Goal: Task Accomplishment & Management: Use online tool/utility

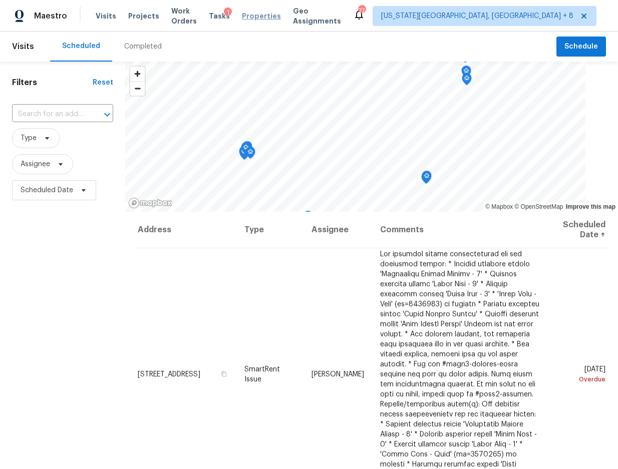
click at [263, 19] on span "Properties" at bounding box center [261, 16] width 39 height 10
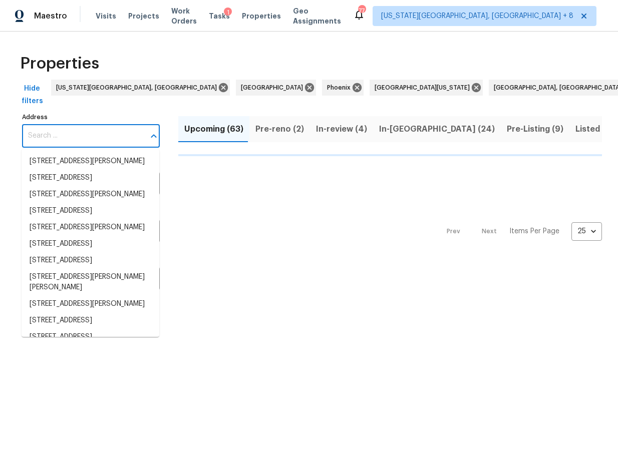
click at [61, 125] on input "Address" at bounding box center [83, 136] width 123 height 24
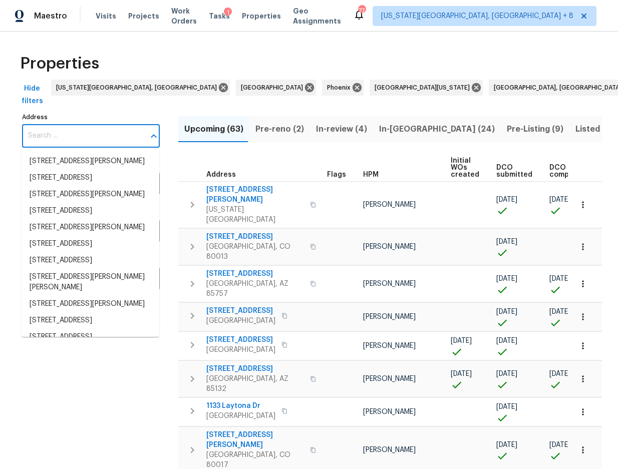
click at [58, 134] on input "Address" at bounding box center [83, 136] width 123 height 24
paste input "1175 E Prickly Pear St Casa Grande AZ 85122"
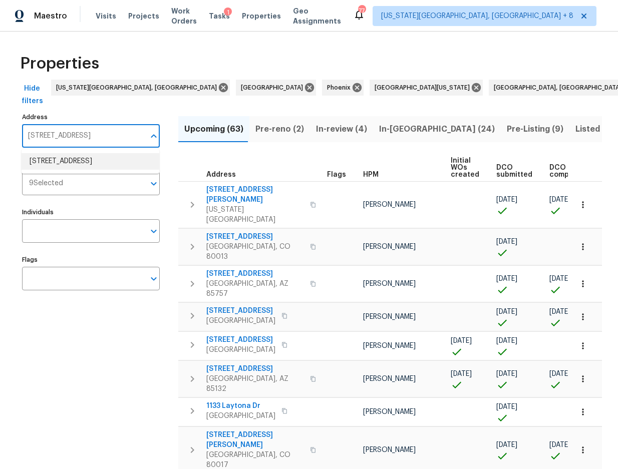
click at [57, 163] on li "1175 E Prickly Pear St Casa Grande AZ 85122" at bounding box center [91, 161] width 138 height 17
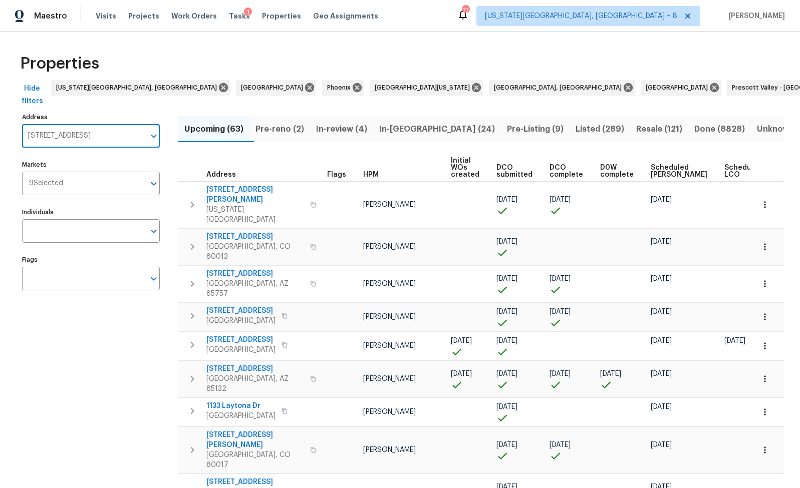
click at [137, 124] on input "1175 E Prickly Pear St Casa Grande AZ 85122" at bounding box center [83, 136] width 123 height 24
type input "1175 E Prickly Pear St Casa Grande AZ 85122"
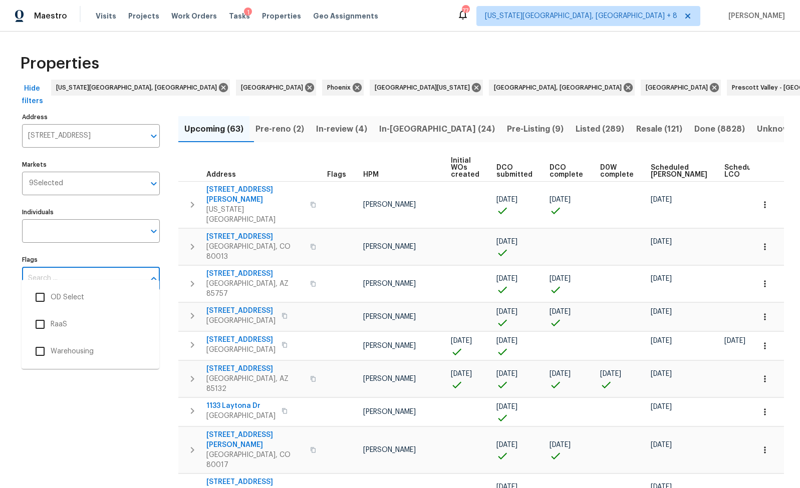
click at [129, 267] on input "Flags" at bounding box center [83, 279] width 123 height 24
click at [141, 127] on input "1175 E Prickly Pear St Casa Grande AZ 85122" at bounding box center [83, 136] width 123 height 24
click at [618, 63] on div "Properties" at bounding box center [400, 64] width 768 height 32
click at [271, 16] on span "Properties" at bounding box center [281, 16] width 39 height 10
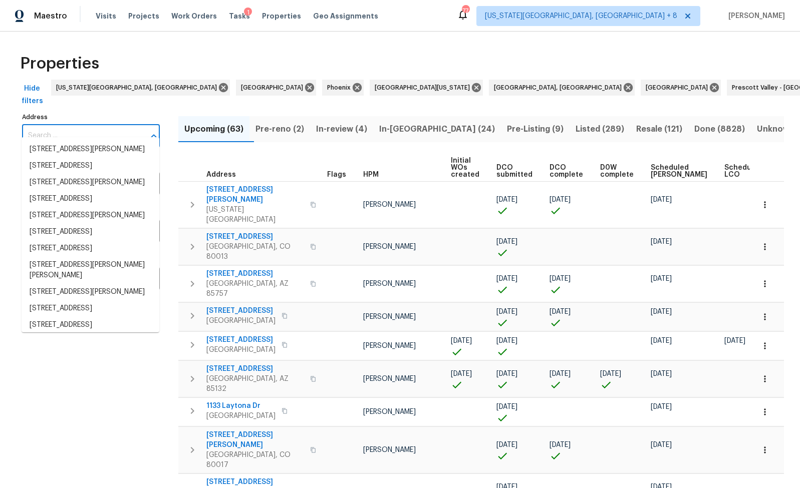
click at [58, 124] on input "Address" at bounding box center [83, 136] width 123 height 24
paste input "1175 E Prickly Pear St Casa Grande AZ 85122"
type input "1175 E Prickly Pear St Casa Grande AZ 85122"
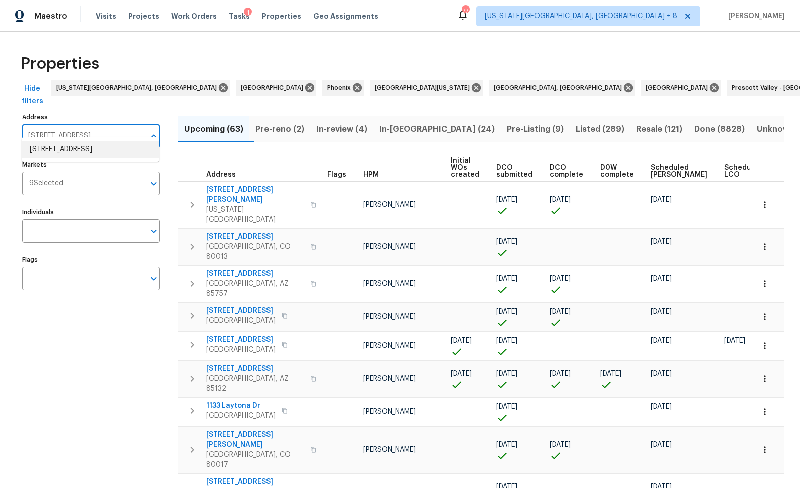
click at [57, 151] on li "1175 E Prickly Pear St Casa Grande AZ 85122" at bounding box center [91, 149] width 138 height 17
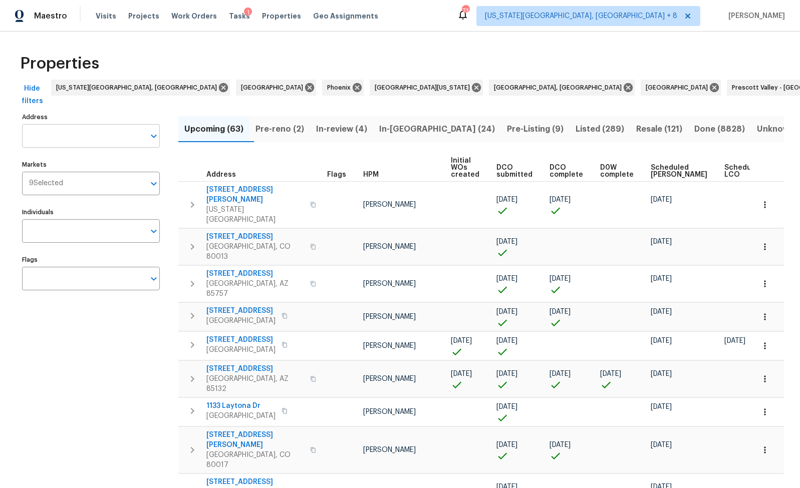
click at [81, 124] on input "text" at bounding box center [83, 136] width 123 height 24
click at [55, 124] on input "Address" at bounding box center [83, 136] width 123 height 24
paste input "8920 W Monterey Way Phoenix AZ 85037"
type input "8920 W Monterey Way Phoenix AZ 85037"
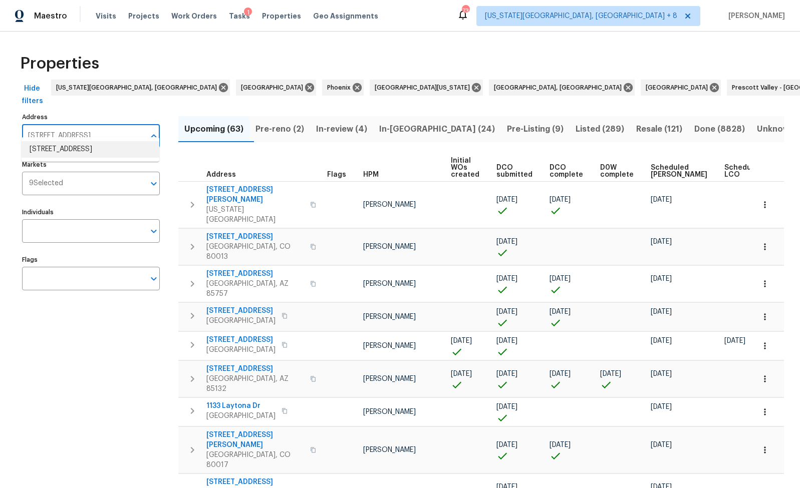
click at [121, 124] on input "8920 W Monterey Way Phoenix AZ 85037" at bounding box center [83, 136] width 123 height 24
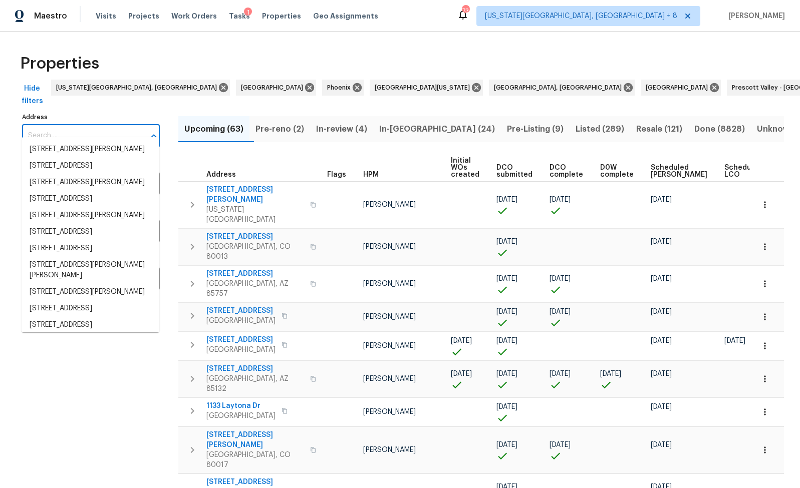
paste input "1175 E Prickly Pear St, Casa Grande, AZ 85122"
type input "1175 E Prickly Pear St, Casa Grande, AZ 85122"
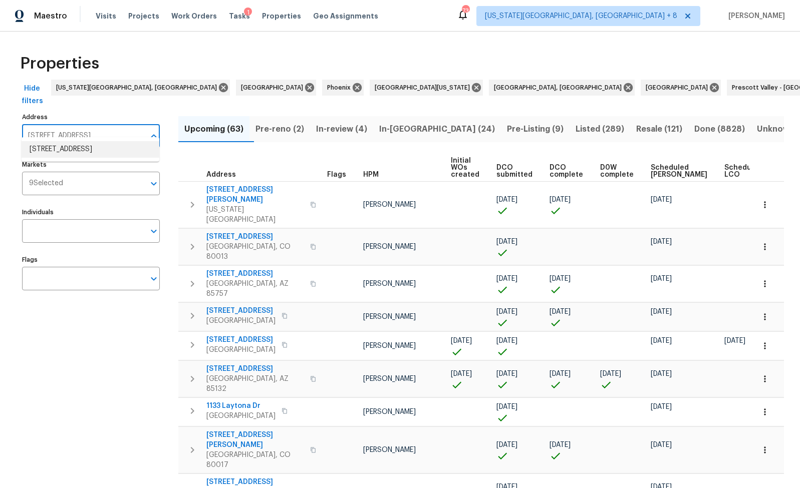
click at [116, 150] on li "1175 E Prickly Pear St Casa Grande AZ 85122" at bounding box center [91, 149] width 138 height 17
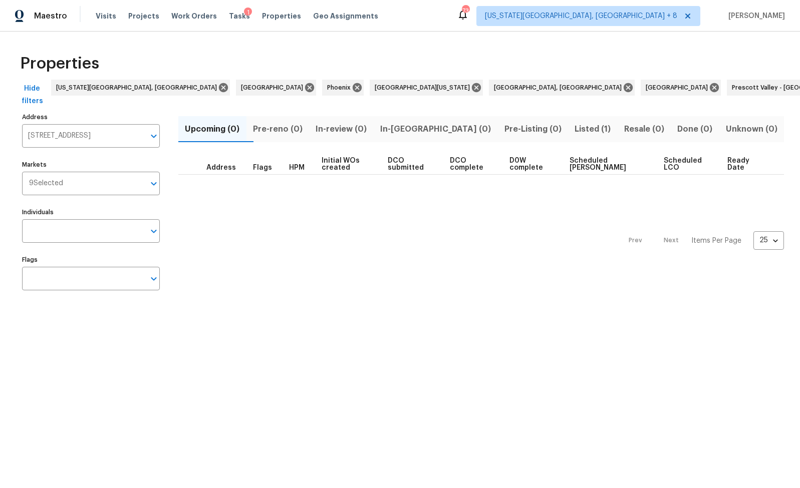
click at [574, 124] on span "Listed (1)" at bounding box center [593, 129] width 38 height 14
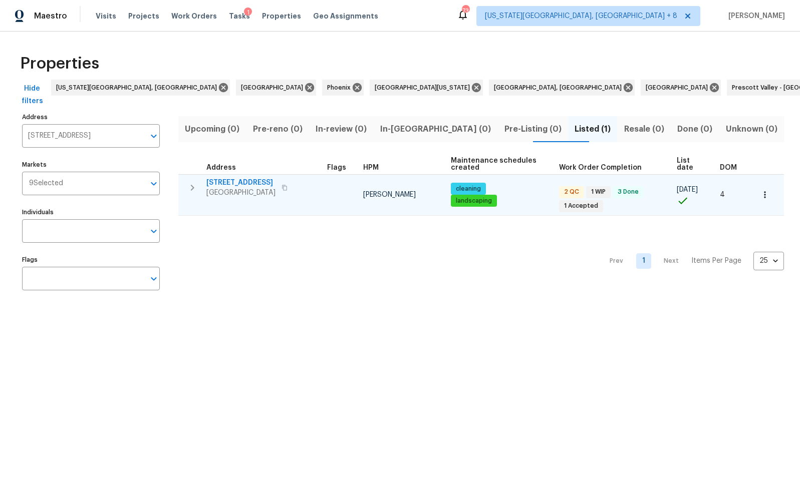
click at [243, 182] on span "[STREET_ADDRESS]" at bounding box center [240, 183] width 69 height 10
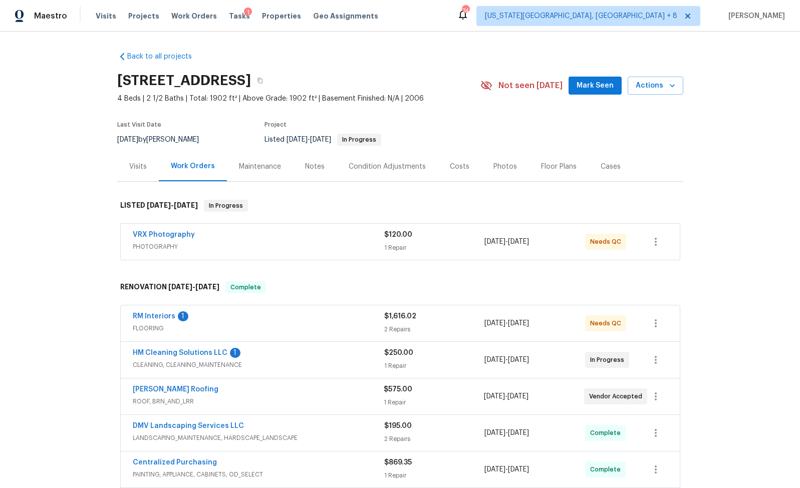
click at [385, 166] on div "Condition Adjustments" at bounding box center [387, 167] width 77 height 10
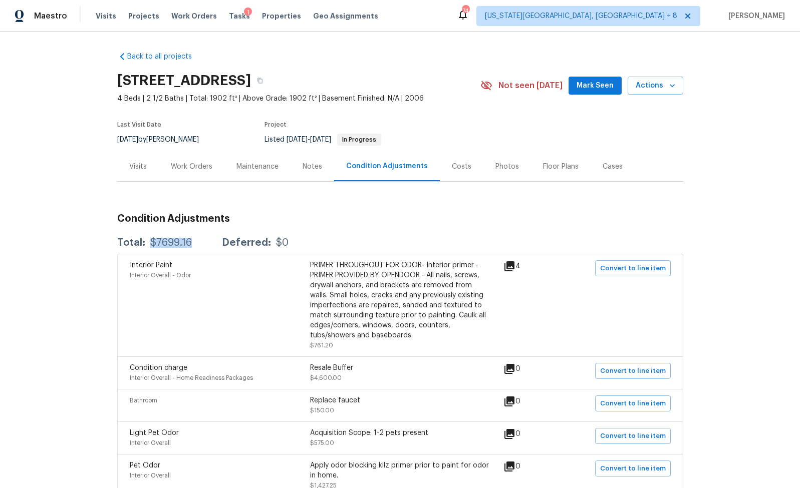
drag, startPoint x: 143, startPoint y: 243, endPoint x: 188, endPoint y: 245, distance: 45.1
click at [188, 245] on div "Total: $7699.16 Deferred: $0" at bounding box center [202, 243] width 171 height 10
click at [452, 168] on div "Costs" at bounding box center [462, 167] width 20 height 10
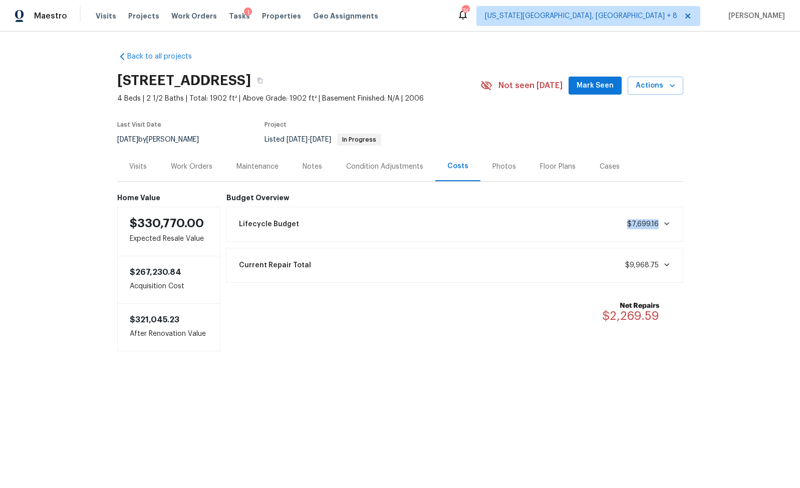
drag, startPoint x: 624, startPoint y: 226, endPoint x: 662, endPoint y: 226, distance: 38.1
click at [660, 226] on div "Lifecycle Budget $7,699.16" at bounding box center [455, 224] width 444 height 22
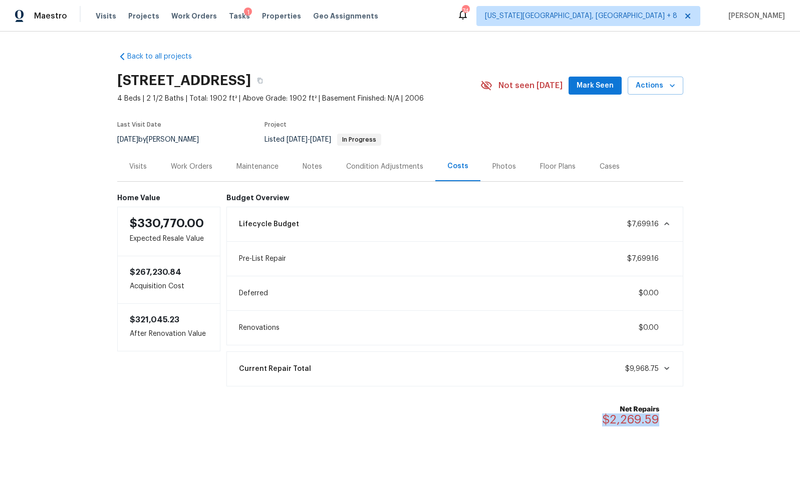
drag, startPoint x: 602, startPoint y: 415, endPoint x: 661, endPoint y: 417, distance: 59.1
click at [659, 415] on div "Net Repairs $2,269.59" at bounding box center [636, 416] width 69 height 22
click at [358, 168] on div "Condition Adjustments" at bounding box center [384, 167] width 77 height 10
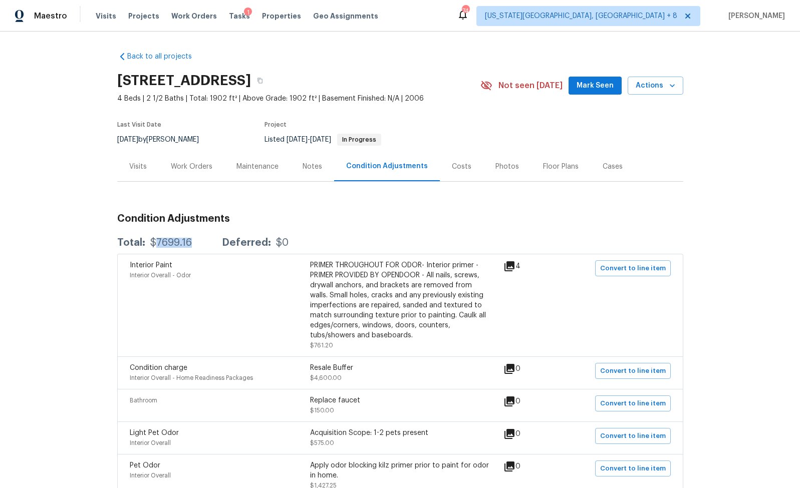
drag, startPoint x: 153, startPoint y: 246, endPoint x: 189, endPoint y: 246, distance: 36.6
click at [189, 246] on div "Total: $7699.16 Deferred: $0" at bounding box center [202, 243] width 171 height 10
click at [154, 241] on div "$7699.16" at bounding box center [171, 243] width 42 height 10
drag, startPoint x: 146, startPoint y: 241, endPoint x: 205, endPoint y: 243, distance: 59.1
click at [205, 241] on div "Total: $7699.16 Deferred: $0" at bounding box center [202, 243] width 171 height 10
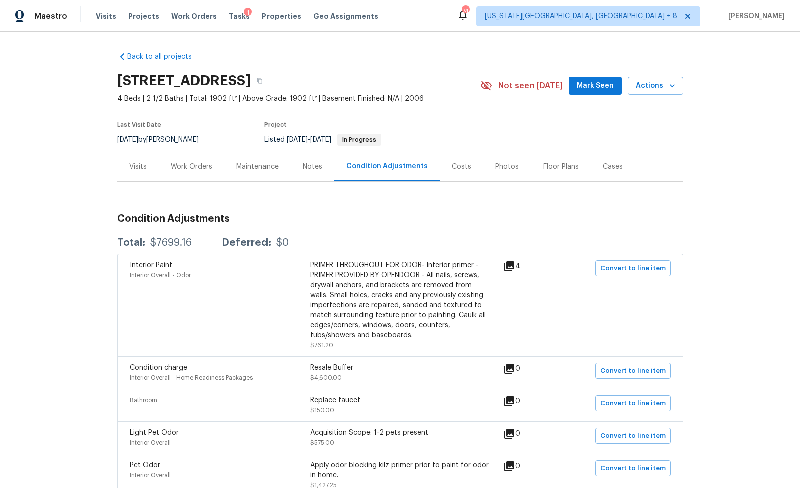
click at [363, 185] on div "Back to all projects 1175 E Prickly Pear St, Casa Grande, AZ 85122 4 Beds | 2 1…" at bounding box center [400, 408] width 566 height 729
click at [452, 165] on div "Costs" at bounding box center [462, 167] width 20 height 10
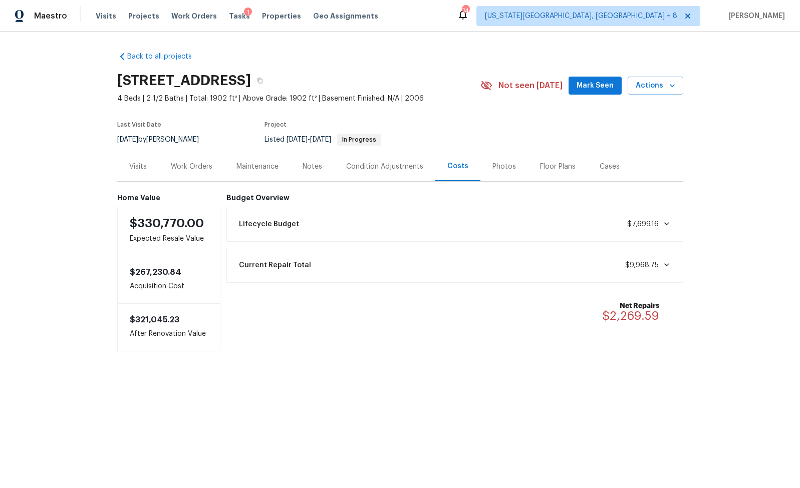
click at [76, 315] on div "Back to all projects 1175 E Prickly Pear St, Casa Grande, AZ 85122 4 Beds | 2 1…" at bounding box center [400, 222] width 800 height 380
click at [368, 169] on div "Condition Adjustments" at bounding box center [384, 167] width 77 height 10
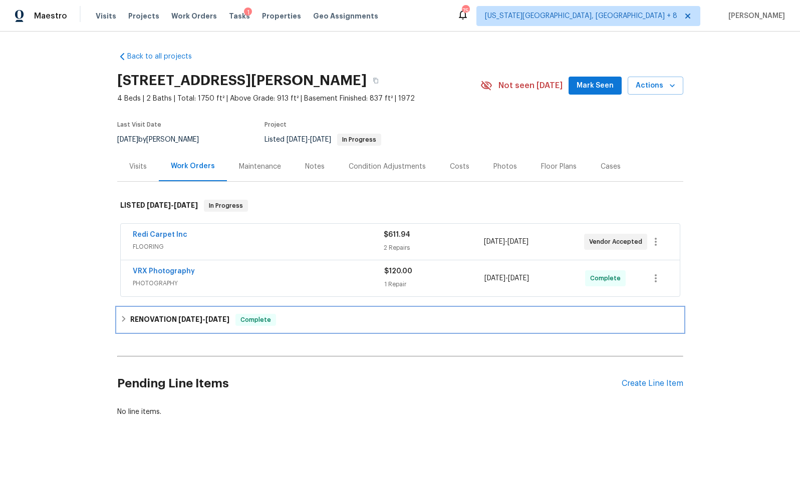
click at [120, 319] on icon at bounding box center [123, 319] width 7 height 7
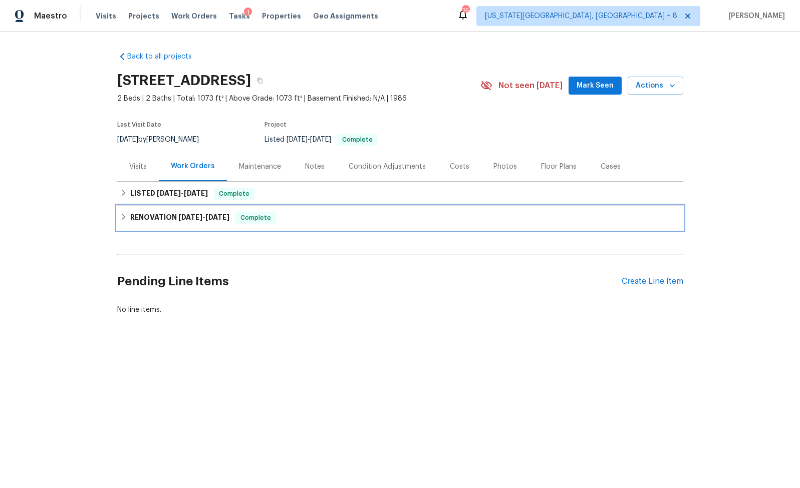
click at [120, 214] on icon at bounding box center [123, 216] width 7 height 7
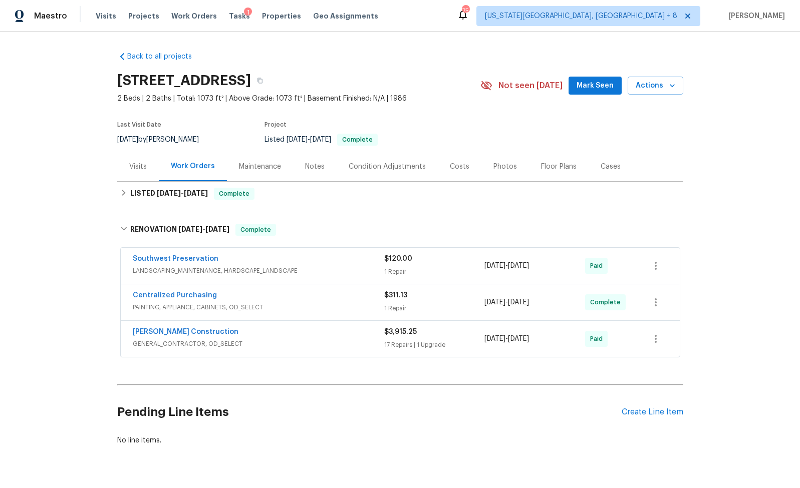
click at [467, 163] on div "Costs" at bounding box center [460, 167] width 44 height 30
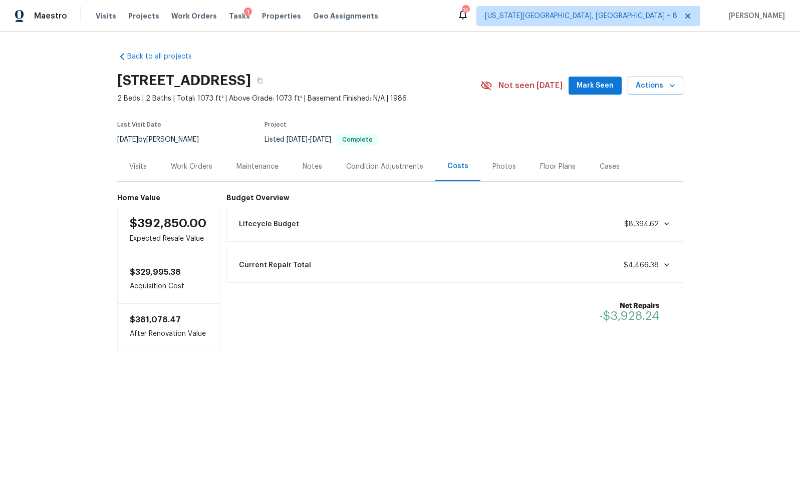
drag, startPoint x: 307, startPoint y: 140, endPoint x: 332, endPoint y: 140, distance: 25.0
click at [331, 140] on span "9/5/2025 - 9/6/2025" at bounding box center [308, 139] width 45 height 7
click at [331, 140] on span "9/6/2025" at bounding box center [320, 139] width 21 height 7
click at [331, 142] on span "9/6/2025" at bounding box center [320, 139] width 21 height 7
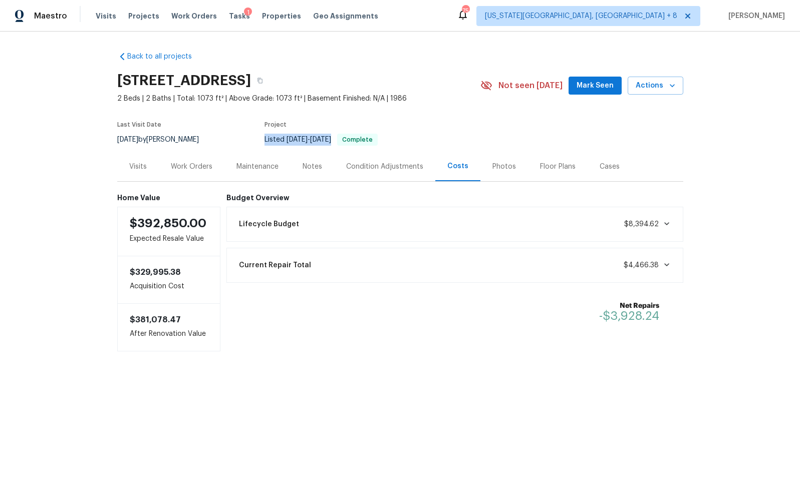
click at [331, 142] on span "[DATE]" at bounding box center [320, 139] width 21 height 7
click at [143, 1] on div "Maestro Visits Projects Work Orders Tasks 1 Properties Geo Assignments 75 Color…" at bounding box center [400, 16] width 800 height 32
click at [275, 10] on div "Visits Projects Work Orders Tasks 1 Properties Geo Assignments" at bounding box center [243, 16] width 295 height 20
click at [268, 19] on span "Properties" at bounding box center [281, 16] width 39 height 10
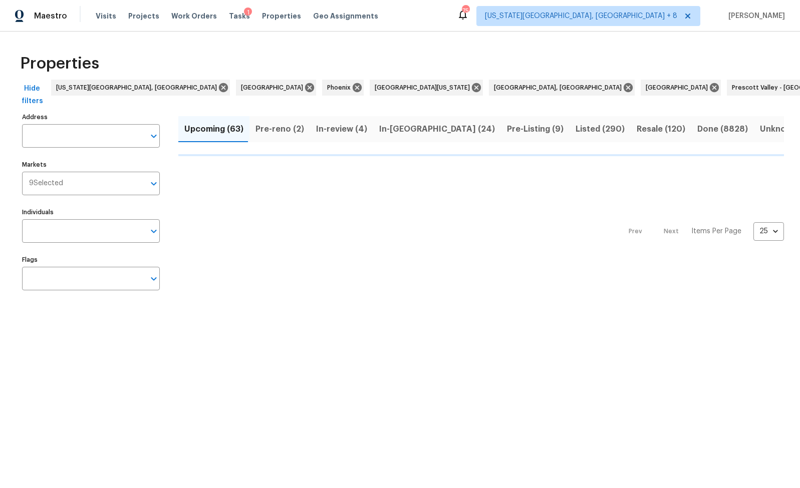
click at [77, 124] on input "Address" at bounding box center [83, 136] width 123 height 24
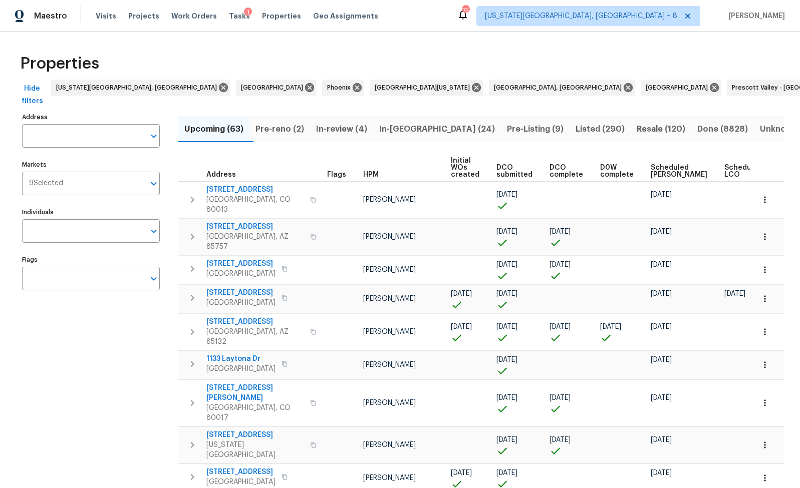
click at [77, 124] on input "Address" at bounding box center [83, 136] width 123 height 24
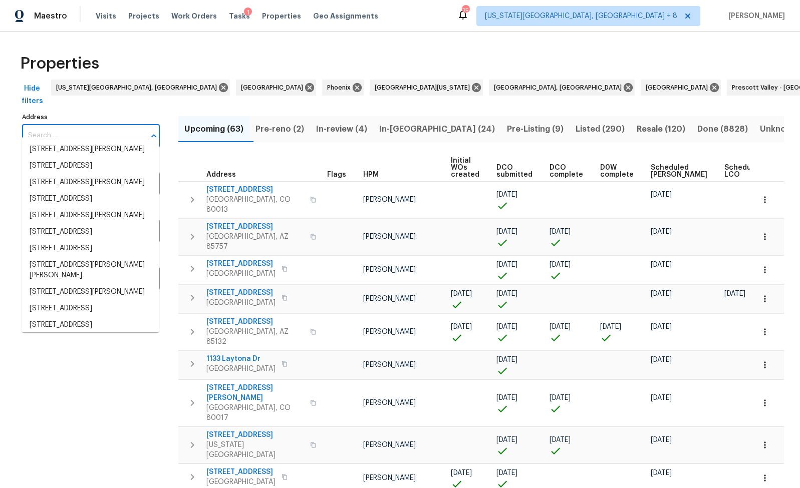
paste input "2383 Coach House Loop, Castle Rock, CO 80109"
type input "2383 Coach House Loop, Castle Rock, CO 80109"
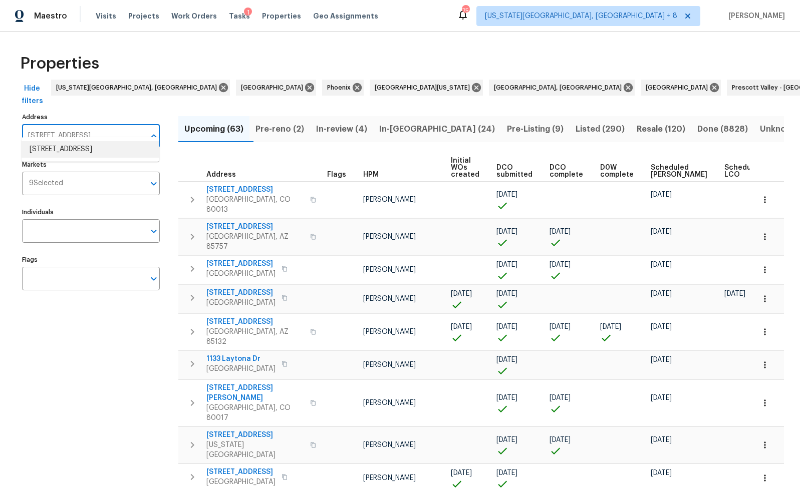
click at [70, 148] on li "2383 Coach House Loop Castle Rock CO 80109" at bounding box center [91, 149] width 138 height 17
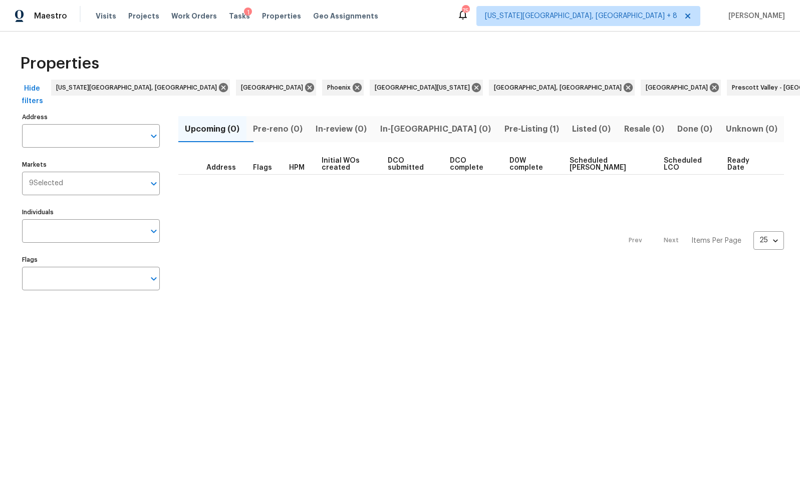
type input "2383 Coach House Loop Castle Rock CO 80109"
click at [501, 120] on button "Pre-Listing (1)" at bounding box center [531, 129] width 68 height 26
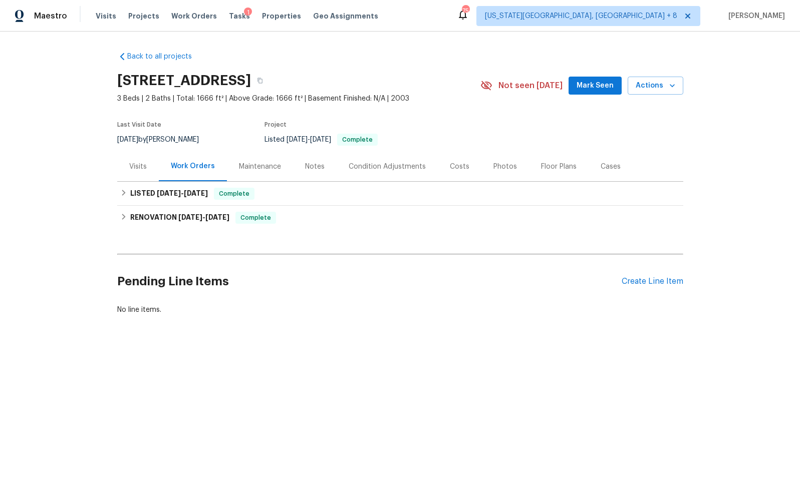
drag, startPoint x: 317, startPoint y: 138, endPoint x: 344, endPoint y: 138, distance: 27.0
click at [331, 138] on span "[DATE] - [DATE]" at bounding box center [308, 139] width 45 height 7
click at [323, 134] on div "Listed [DATE] - [DATE] Complete" at bounding box center [360, 140] width 192 height 12
click at [450, 162] on div "Costs" at bounding box center [460, 167] width 20 height 10
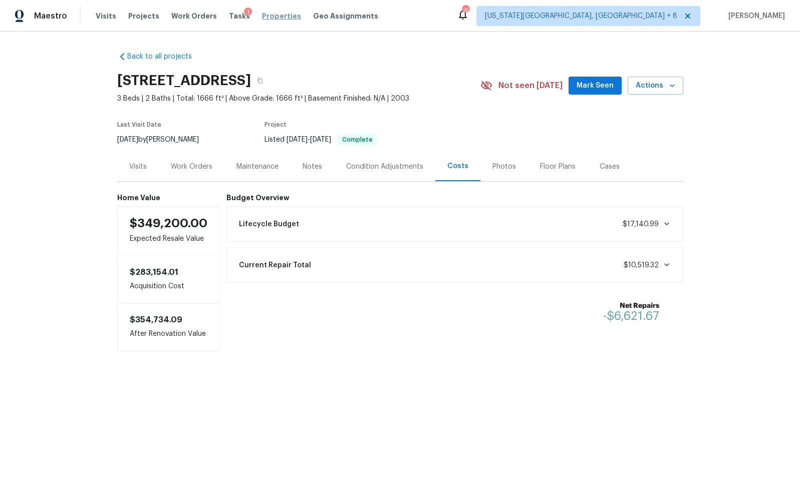
click at [270, 16] on span "Properties" at bounding box center [281, 16] width 39 height 10
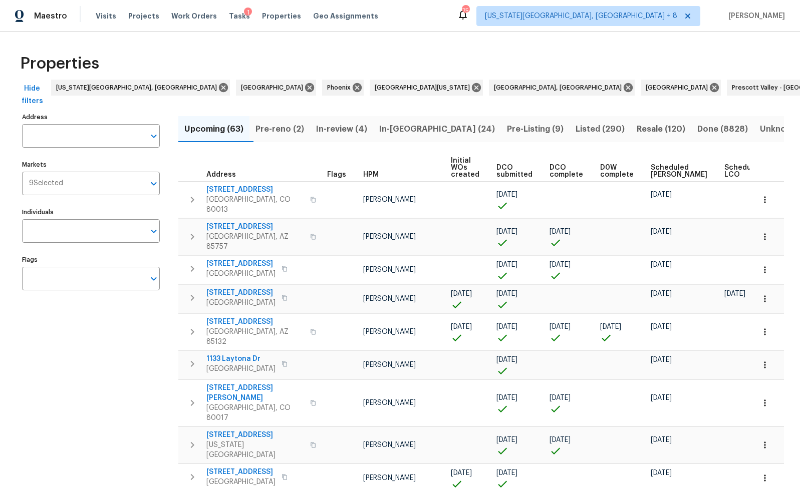
click at [575, 122] on span "Listed (290)" at bounding box center [599, 129] width 49 height 14
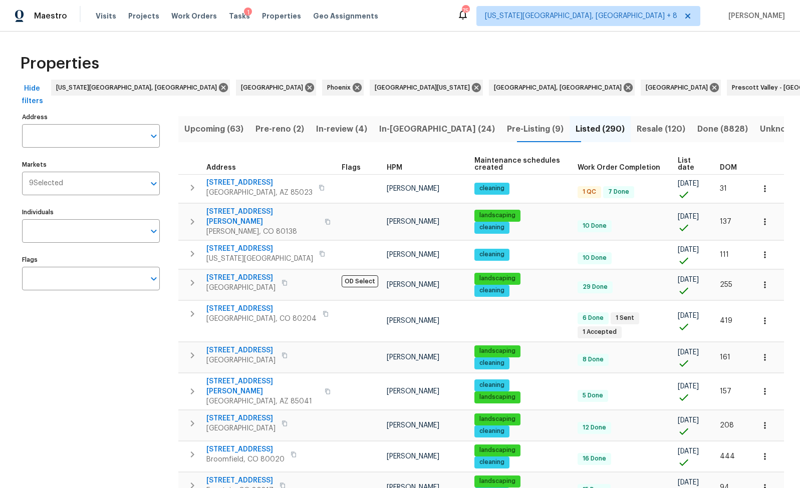
click at [721, 164] on span "DOM" at bounding box center [728, 167] width 17 height 7
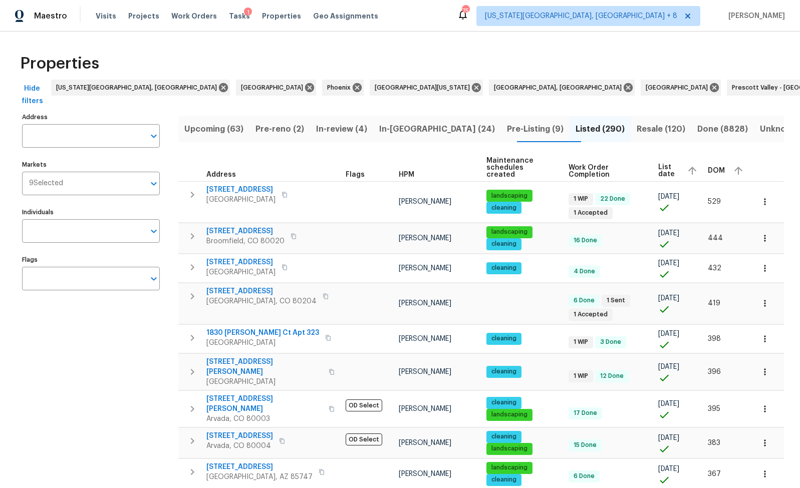
click at [713, 167] on span "DOM" at bounding box center [716, 170] width 17 height 7
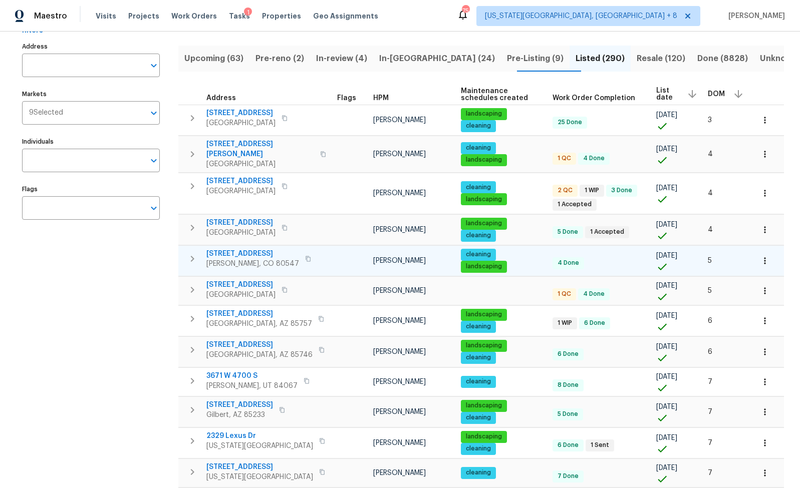
scroll to position [85, 0]
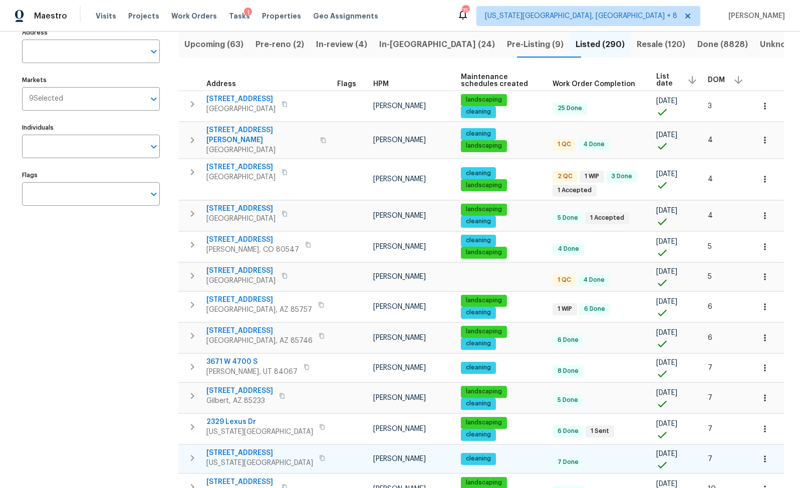
click at [195, 452] on icon "button" at bounding box center [192, 458] width 12 height 12
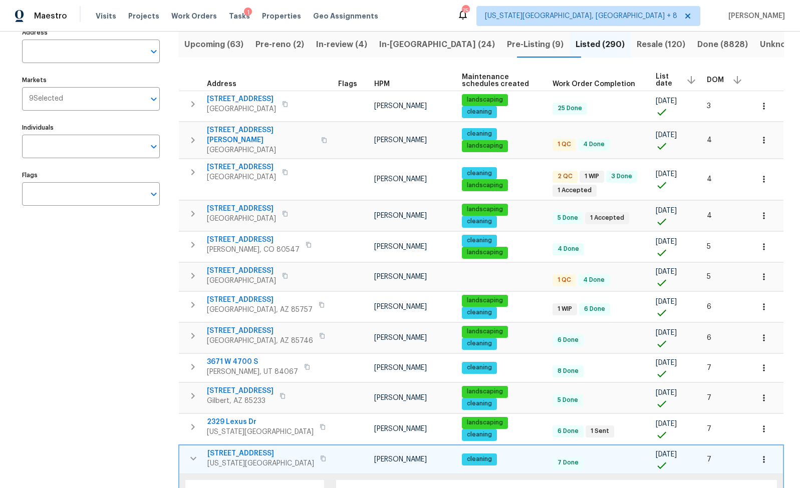
click at [246, 449] on span "[STREET_ADDRESS]" at bounding box center [260, 454] width 107 height 10
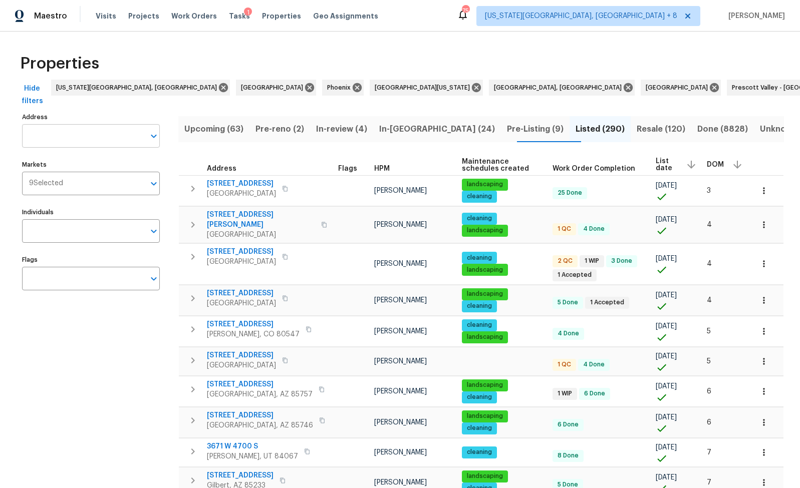
scroll to position [-1, 0]
click at [89, 126] on input "Address" at bounding box center [83, 136] width 123 height 24
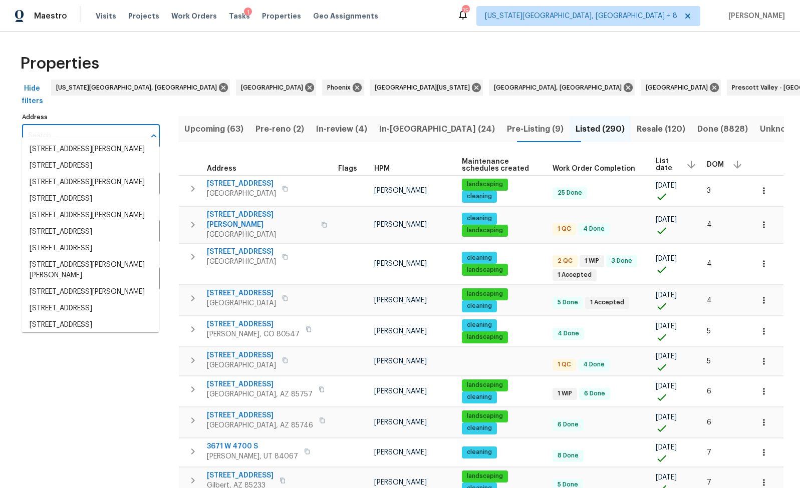
scroll to position [0, 0]
paste input "[STREET_ADDRESS]"
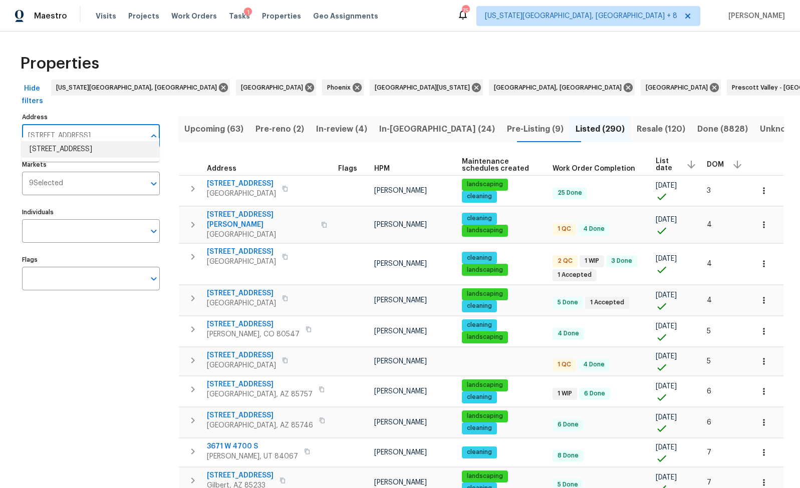
click at [80, 151] on li "[STREET_ADDRESS]" at bounding box center [91, 149] width 138 height 17
click at [112, 125] on input "[STREET_ADDRESS]" at bounding box center [83, 136] width 123 height 24
click at [110, 124] on input "[STREET_ADDRESS]" at bounding box center [83, 136] width 123 height 24
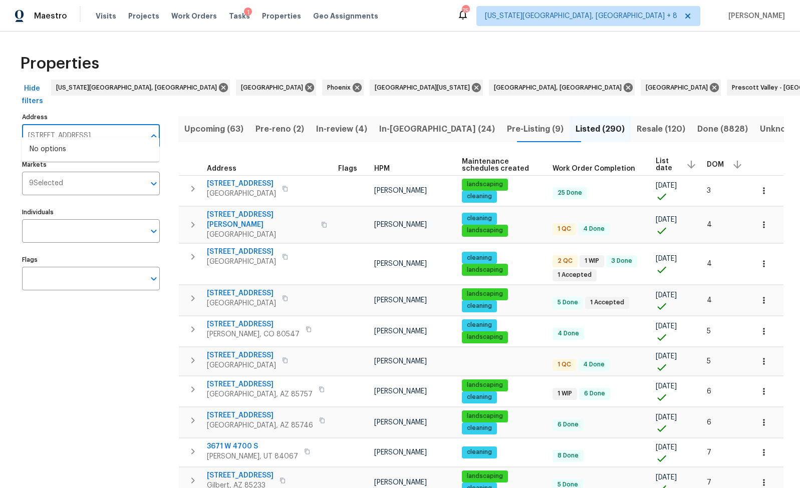
click at [110, 124] on input "[STREET_ADDRESS]" at bounding box center [83, 136] width 123 height 24
paste input "ucson"
click at [84, 154] on li "[STREET_ADDRESS]" at bounding box center [91, 149] width 138 height 17
type input "[STREET_ADDRESS]"
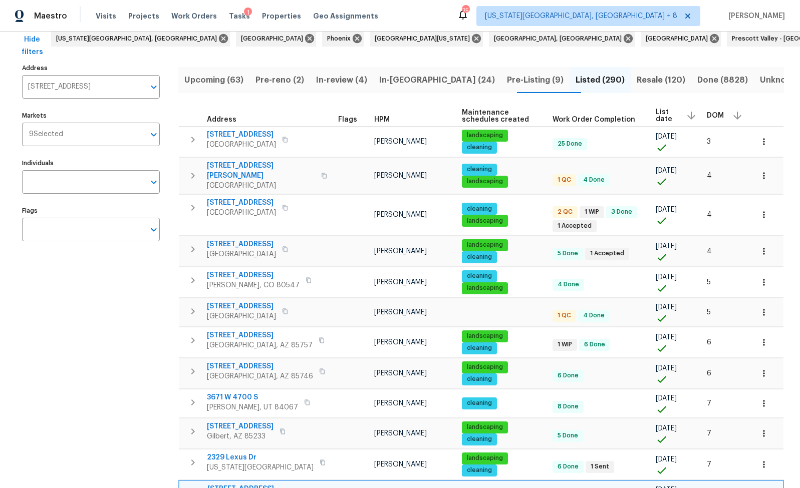
scroll to position [58, 0]
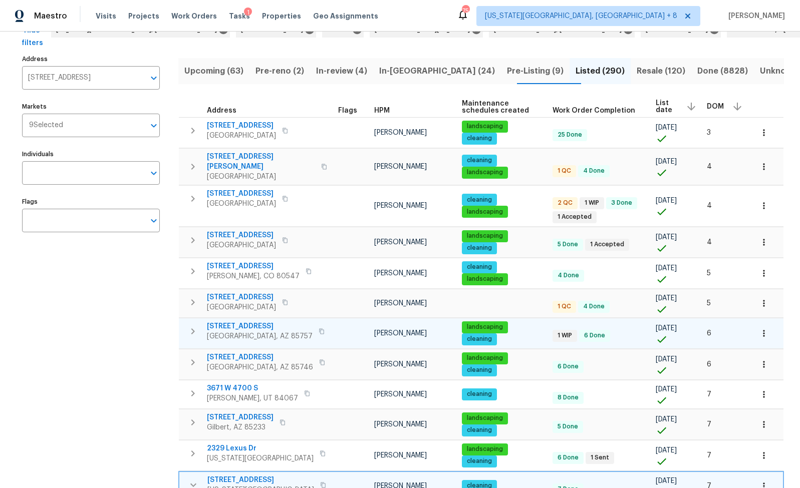
click at [253, 322] on span "[STREET_ADDRESS]" at bounding box center [260, 327] width 106 height 10
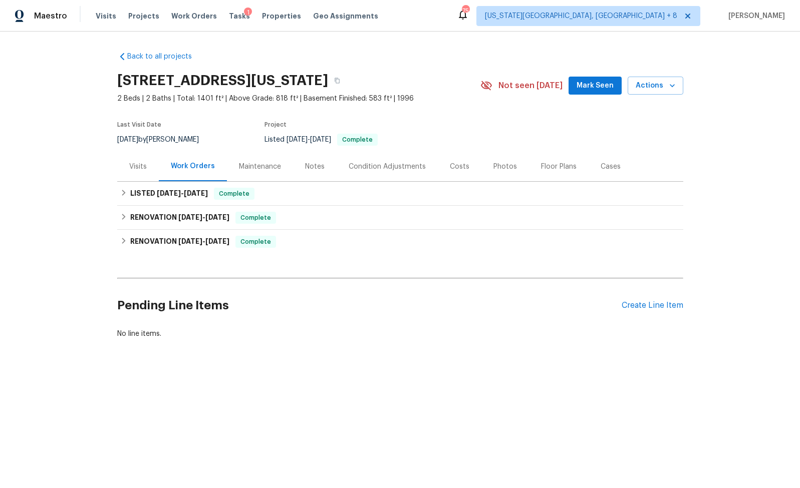
click at [375, 164] on div "Condition Adjustments" at bounding box center [387, 167] width 77 height 10
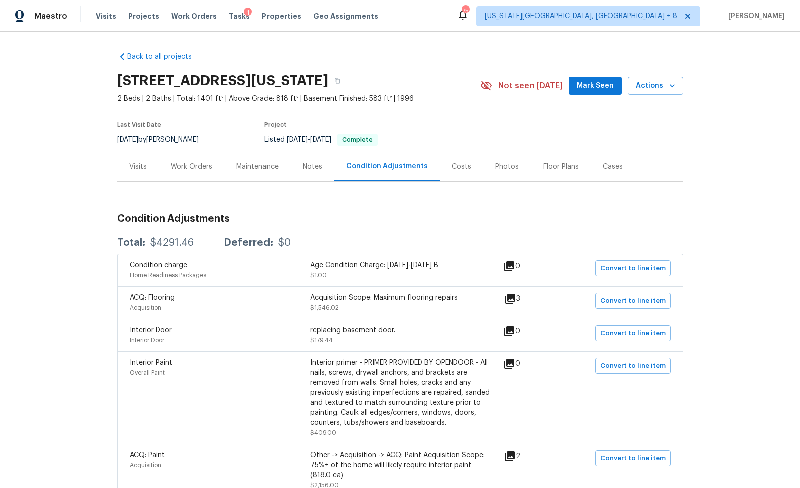
click at [452, 164] on div "Costs" at bounding box center [462, 167] width 20 height 10
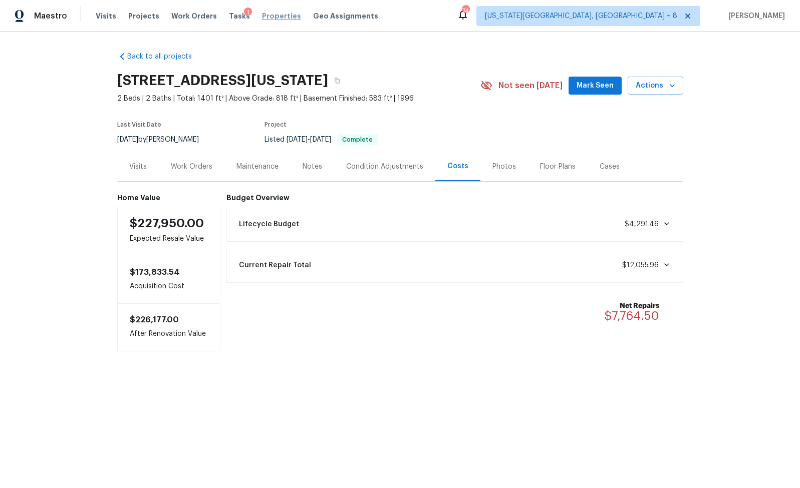
click at [268, 17] on span "Properties" at bounding box center [281, 16] width 39 height 10
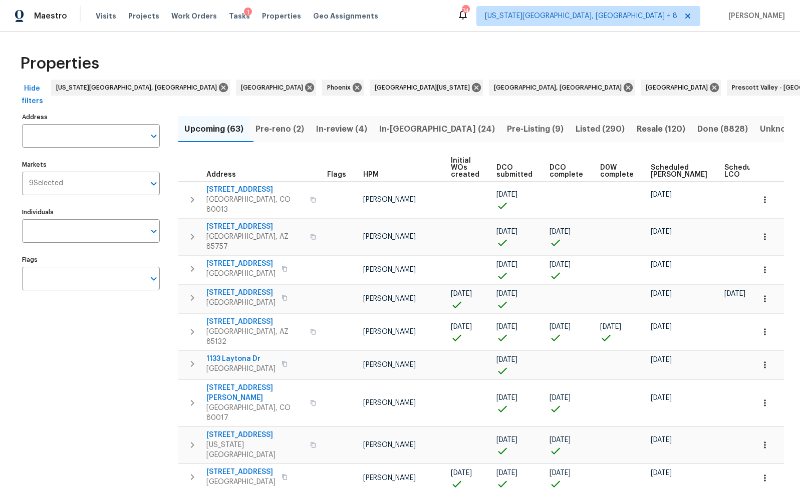
click at [94, 110] on div "Address Address" at bounding box center [91, 129] width 138 height 38
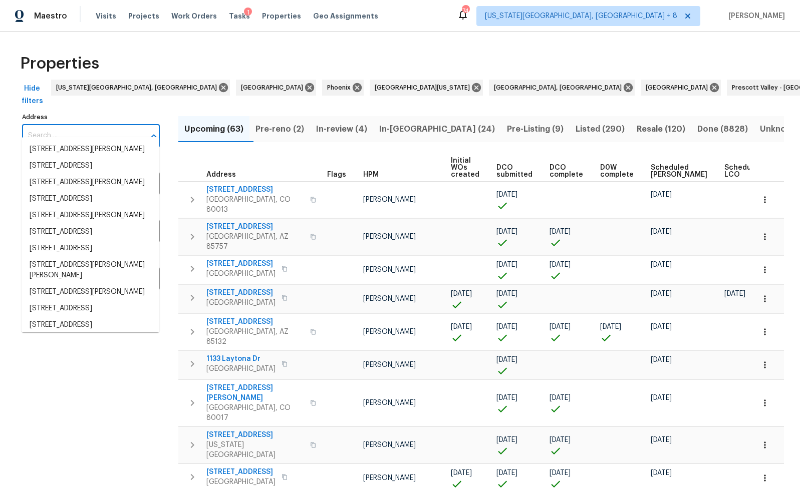
click at [54, 124] on input "Address" at bounding box center [83, 136] width 123 height 24
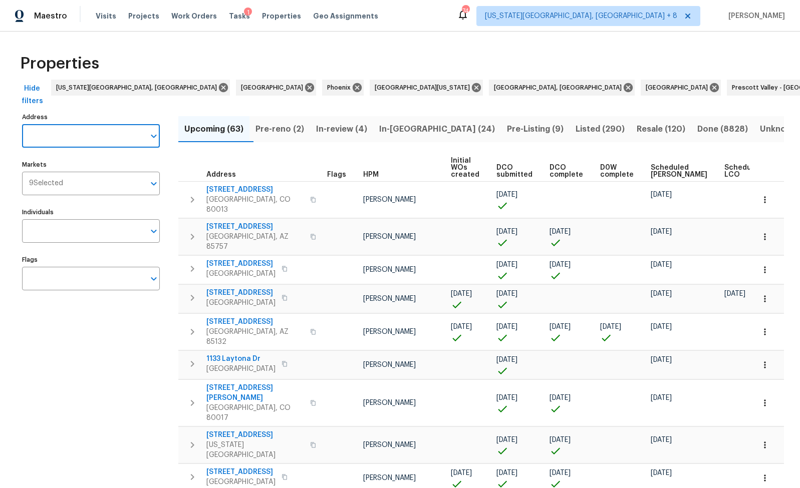
click at [67, 124] on input "Address" at bounding box center [83, 136] width 123 height 24
click at [80, 124] on input "Address" at bounding box center [83, 136] width 123 height 24
paste input "[STREET_ADDRESS]"
click at [75, 149] on li "[STREET_ADDRESS]" at bounding box center [91, 149] width 138 height 17
click at [101, 110] on div "Address [STREET_ADDRESS] Address" at bounding box center [91, 129] width 138 height 38
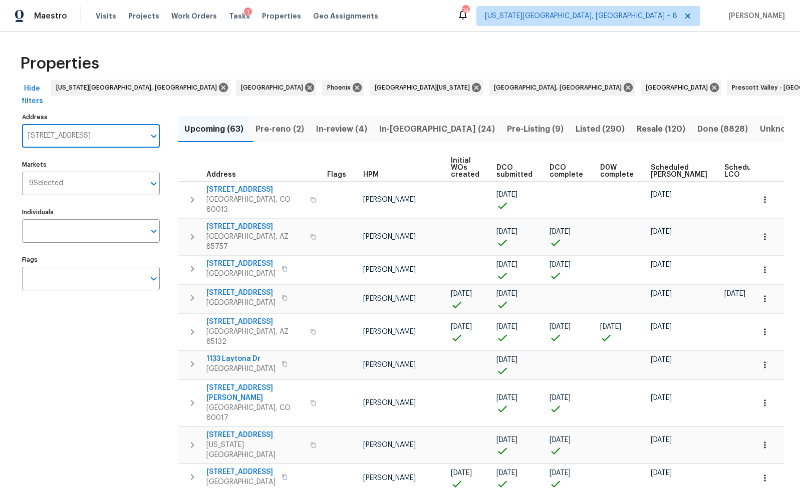
click at [118, 124] on input "[STREET_ADDRESS]" at bounding box center [83, 136] width 123 height 24
type input "[STREET_ADDRESS]"
click at [575, 122] on span "Listed (290)" at bounding box center [599, 129] width 49 height 14
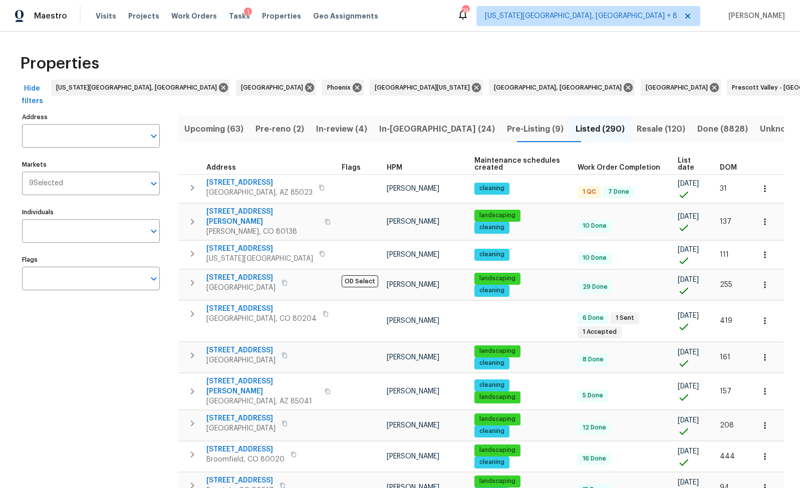
click at [722, 164] on span "DOM" at bounding box center [728, 167] width 17 height 7
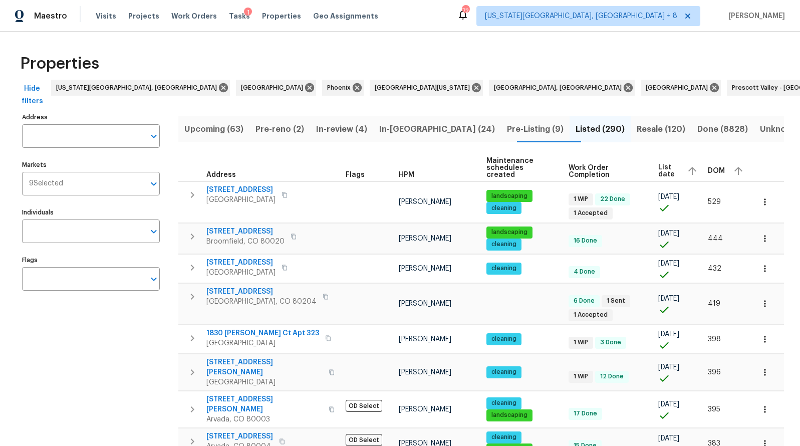
click at [666, 164] on span "List date" at bounding box center [668, 171] width 21 height 14
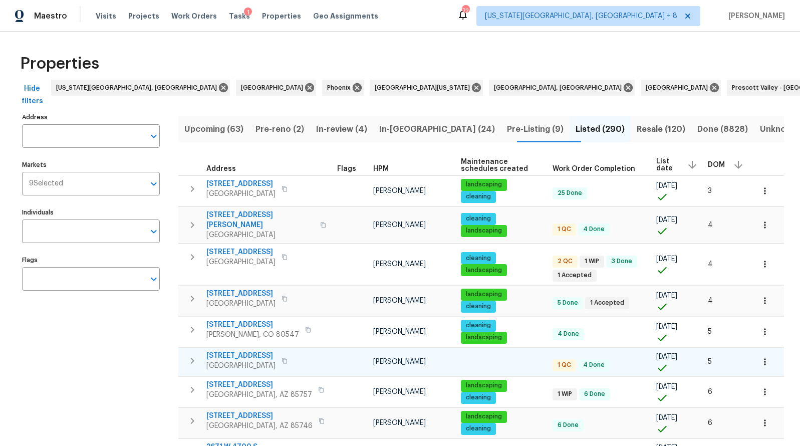
click at [238, 351] on span "[STREET_ADDRESS]" at bounding box center [240, 356] width 69 height 10
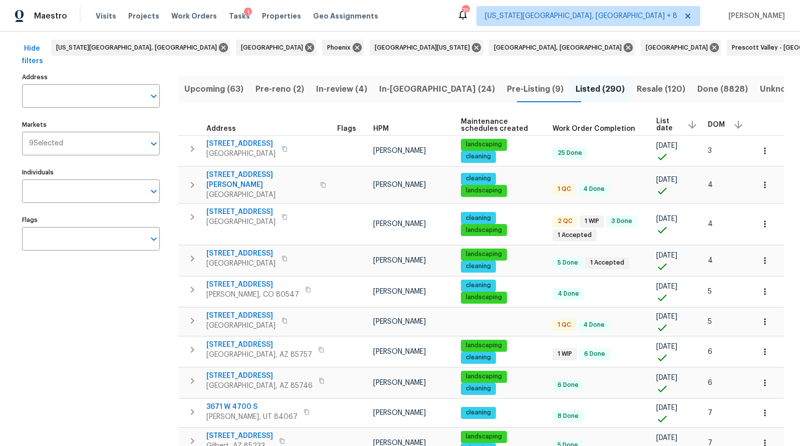
scroll to position [40, 0]
click at [257, 249] on span "[STREET_ADDRESS]" at bounding box center [240, 254] width 69 height 10
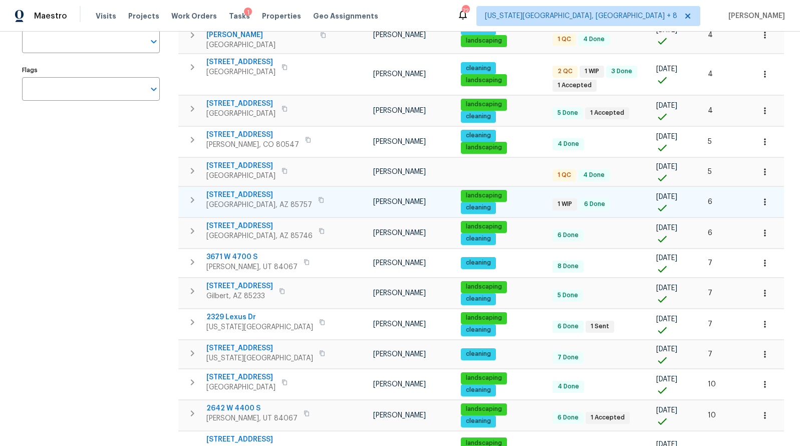
scroll to position [219, 0]
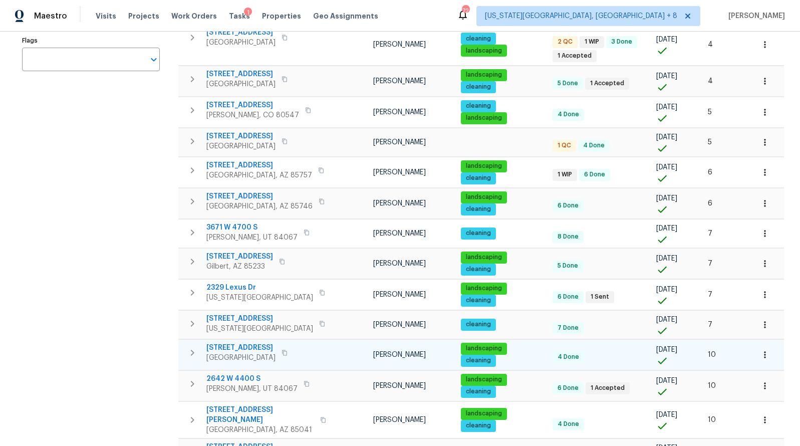
click at [248, 343] on span "[STREET_ADDRESS]" at bounding box center [240, 348] width 69 height 10
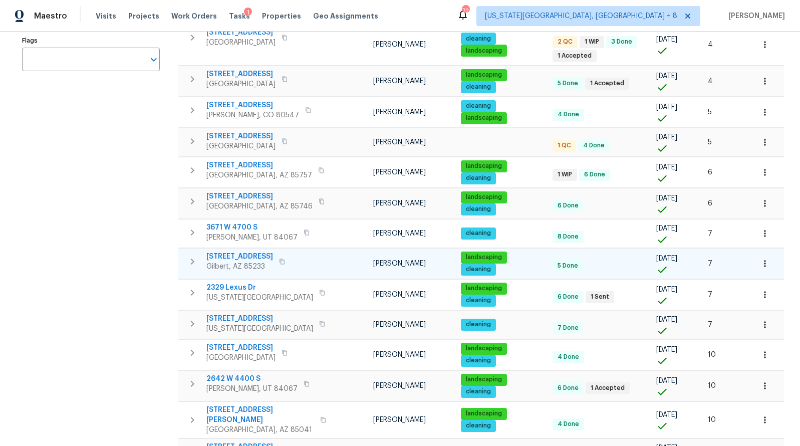
click at [256, 251] on span "[STREET_ADDRESS]" at bounding box center [239, 256] width 67 height 10
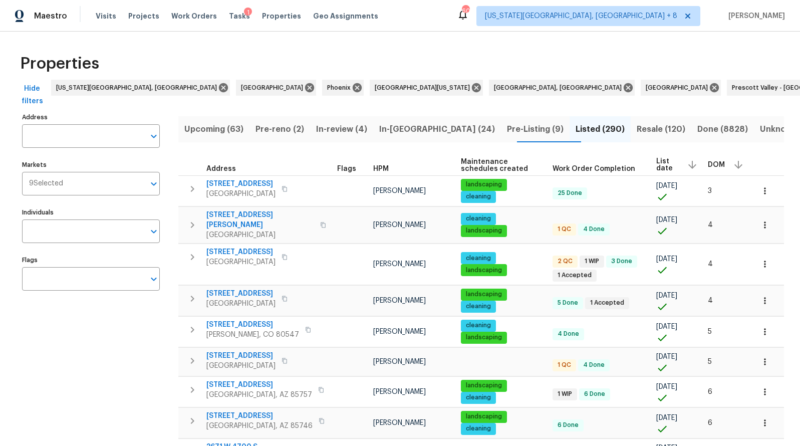
scroll to position [0, 0]
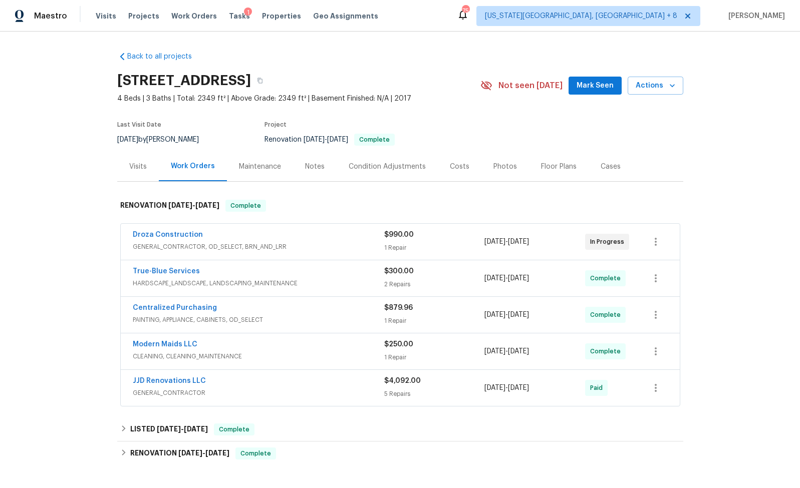
click at [391, 163] on div "Condition Adjustments" at bounding box center [387, 167] width 77 height 10
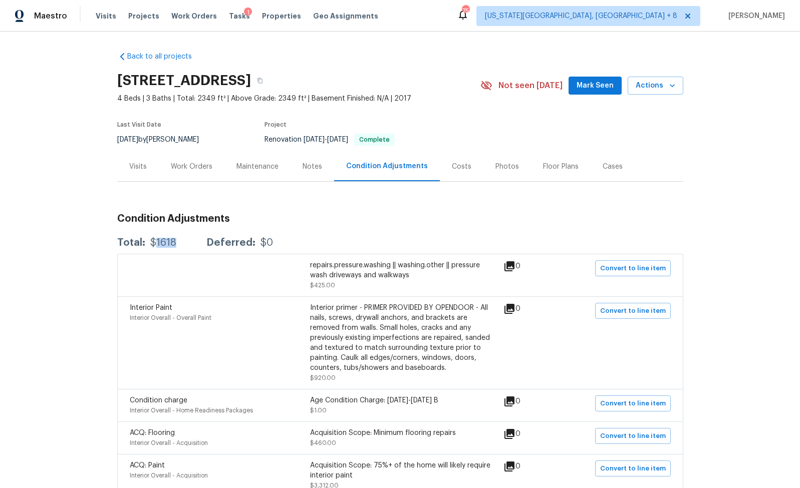
drag, startPoint x: 150, startPoint y: 241, endPoint x: 183, endPoint y: 241, distance: 32.6
click at [183, 241] on div "Total: $1618 Deferred: $0" at bounding box center [195, 243] width 156 height 10
click at [456, 170] on div "Costs" at bounding box center [462, 167] width 20 height 10
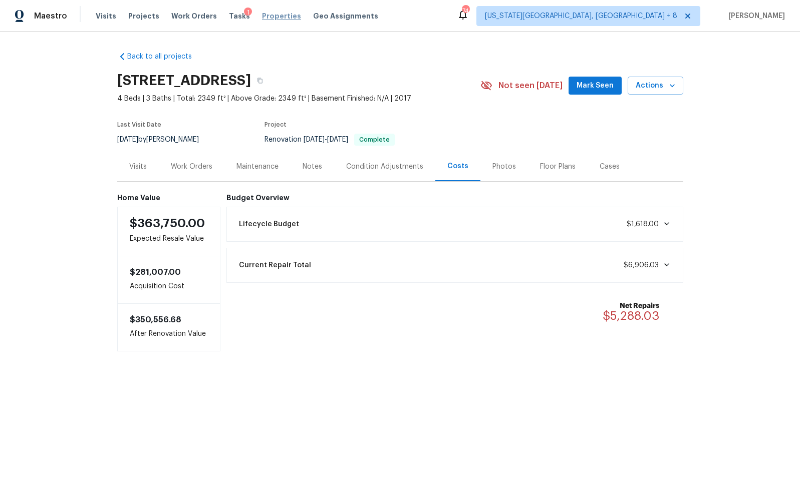
click at [271, 17] on span "Properties" at bounding box center [281, 16] width 39 height 10
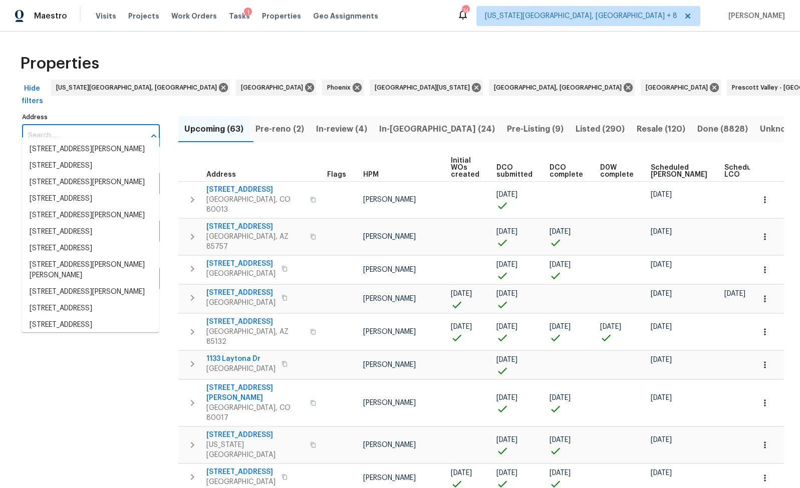
click at [46, 130] on input "Address" at bounding box center [83, 136] width 123 height 24
paste input "7349 S Avenida Perlina Tucson AZ 85746"
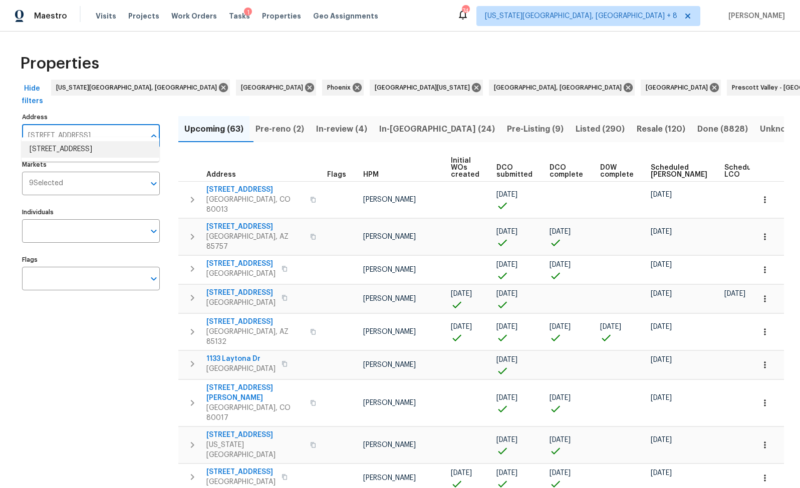
click at [53, 149] on li "7349 S Avenida Perlina Tucson AZ 85746" at bounding box center [91, 149] width 138 height 17
type input "7349 S Avenida Perlina Tucson AZ 85746"
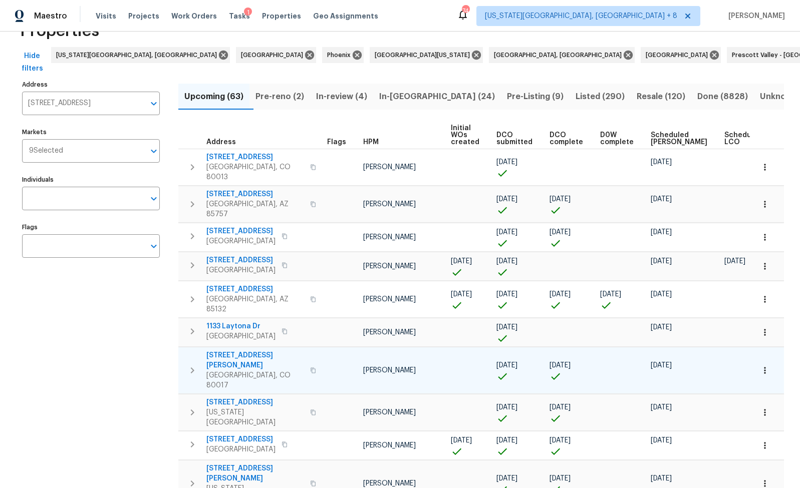
scroll to position [32, 0]
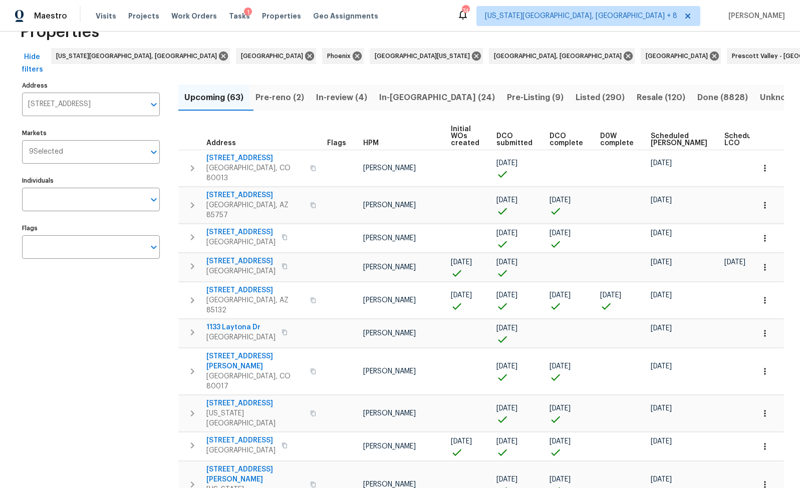
click at [575, 91] on span "Listed (290)" at bounding box center [599, 98] width 49 height 14
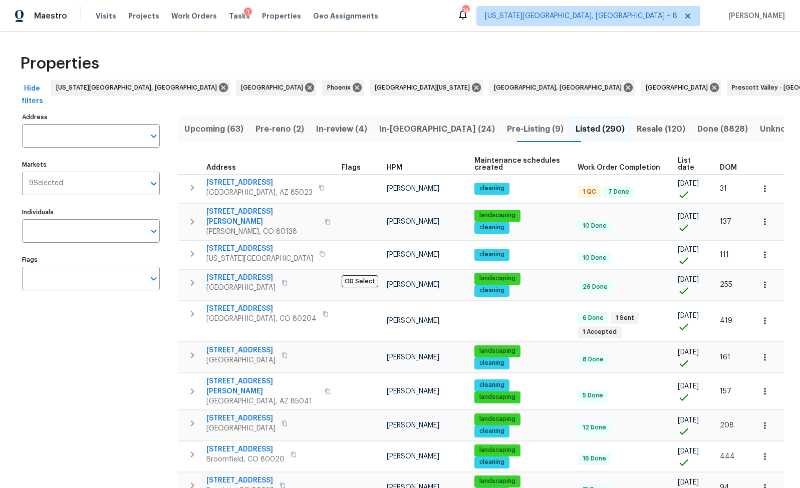
click at [680, 157] on span "List date" at bounding box center [690, 164] width 25 height 14
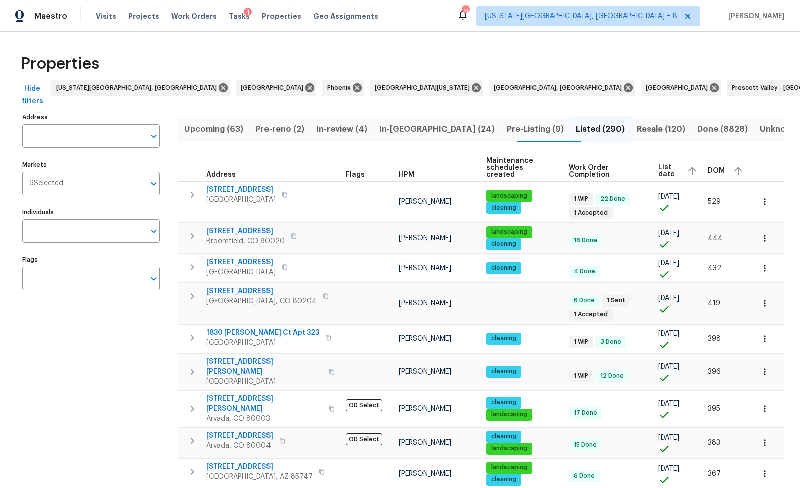
click at [661, 164] on span "List date" at bounding box center [668, 171] width 21 height 14
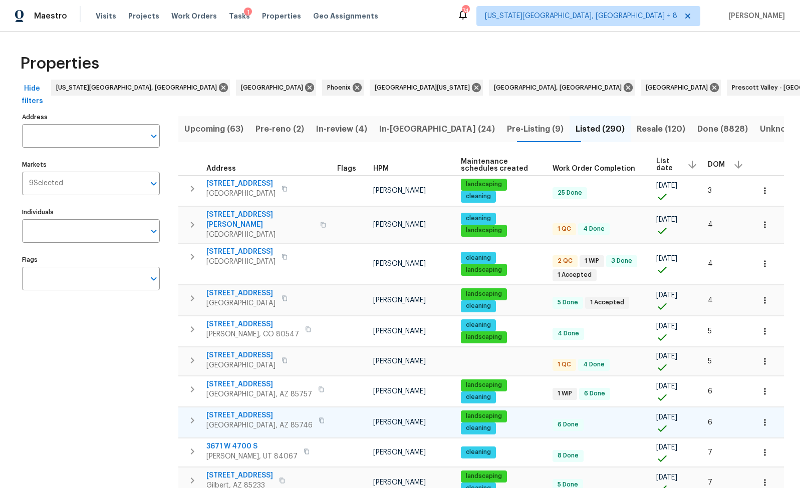
click at [263, 421] on span "Tucson, AZ 85746" at bounding box center [259, 426] width 106 height 10
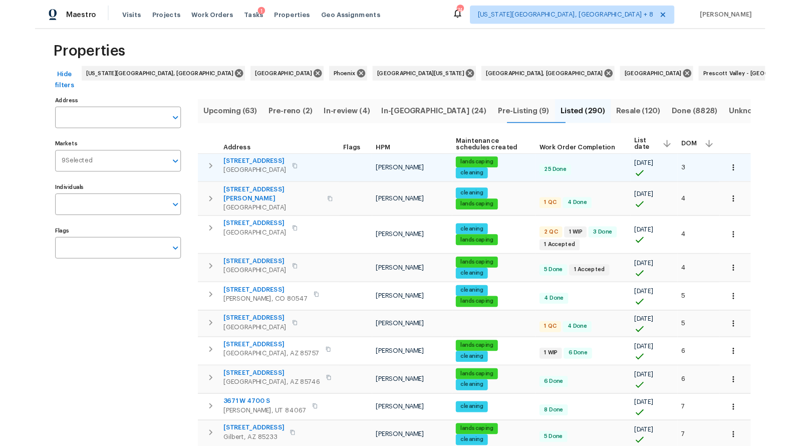
scroll to position [12, 0]
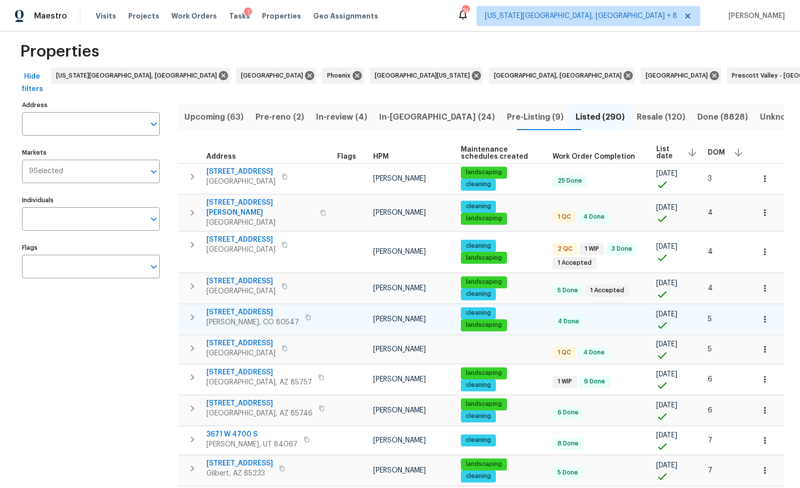
click at [235, 308] on span "5606 Calgary St" at bounding box center [252, 313] width 93 height 10
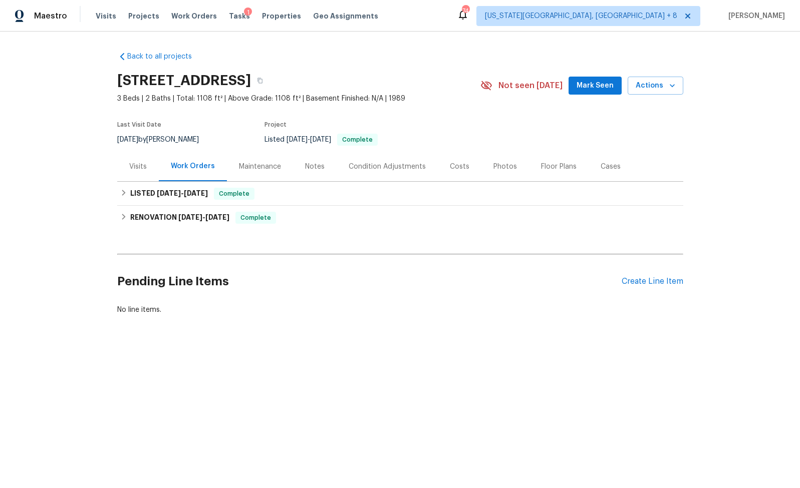
click at [438, 161] on div "Costs" at bounding box center [460, 167] width 44 height 30
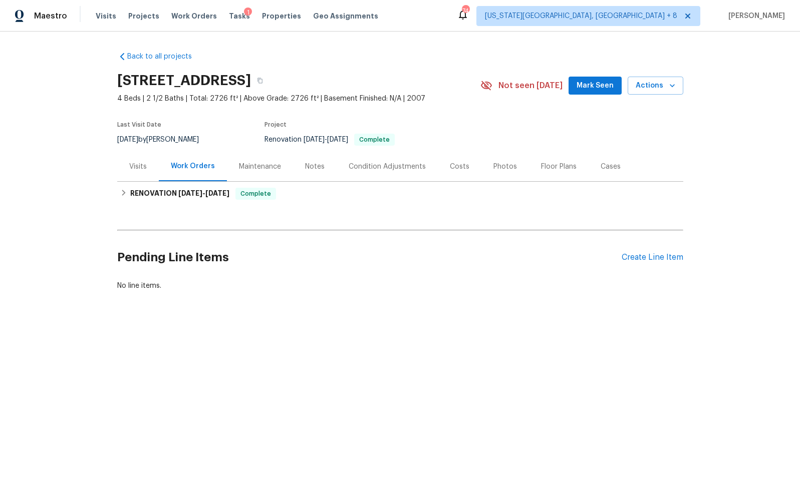
click at [459, 170] on div "Costs" at bounding box center [460, 167] width 20 height 10
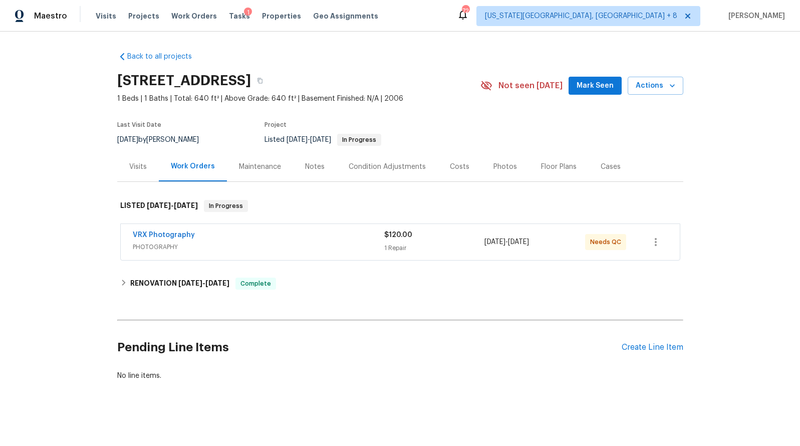
click at [461, 164] on div "Costs" at bounding box center [460, 167] width 44 height 30
click at [450, 167] on div "Costs" at bounding box center [460, 167] width 20 height 10
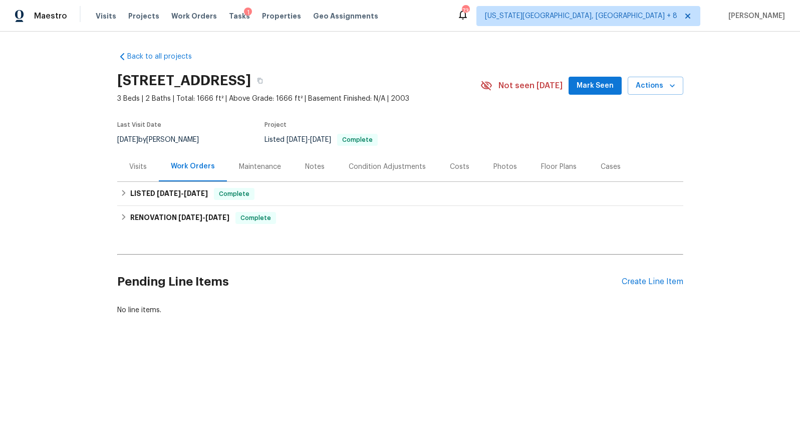
click at [451, 163] on div "Costs" at bounding box center [460, 167] width 20 height 10
click at [450, 164] on div "Costs" at bounding box center [460, 167] width 20 height 10
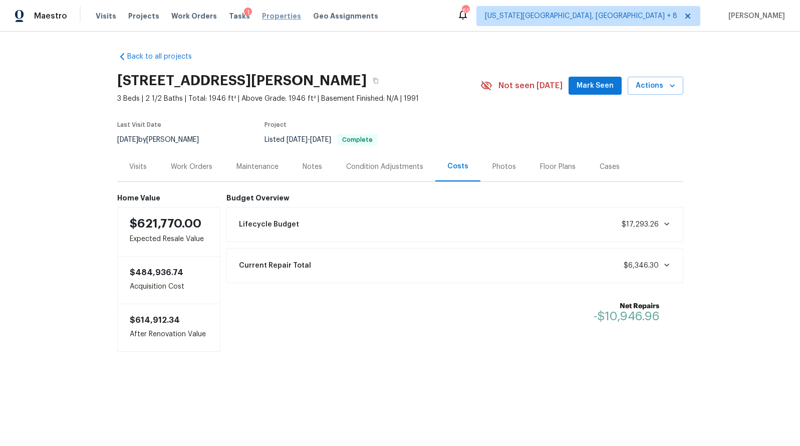
click at [265, 18] on span "Properties" at bounding box center [281, 16] width 39 height 10
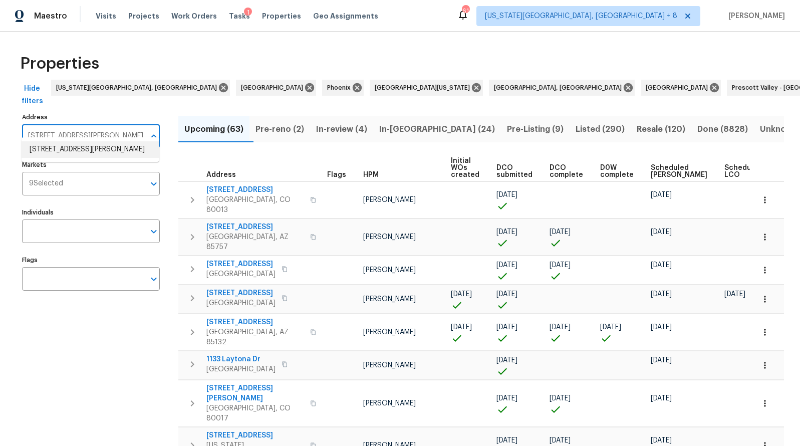
click at [90, 149] on li "[STREET_ADDRESS][PERSON_NAME]" at bounding box center [91, 149] width 138 height 17
click at [130, 126] on input "622 Dawson St Aurora CO 80011" at bounding box center [83, 136] width 123 height 24
click at [132, 124] on input "622 Dawson St Aurora CO 80011" at bounding box center [83, 136] width 123 height 24
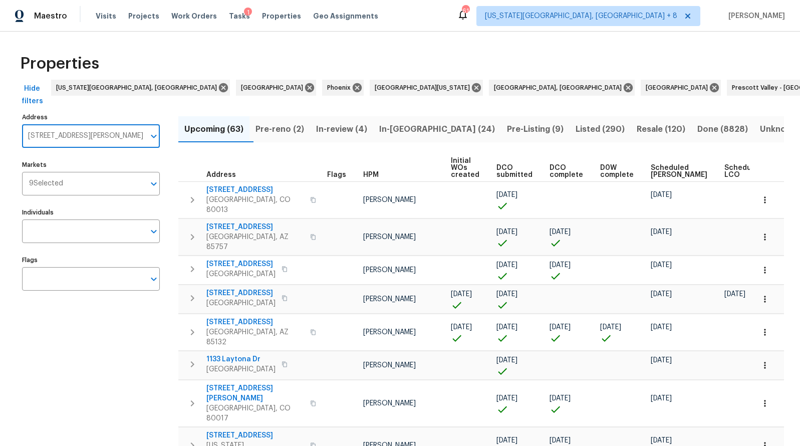
click at [132, 124] on input "622 Dawson St Aurora CO 80011" at bounding box center [83, 136] width 123 height 24
type input "622"
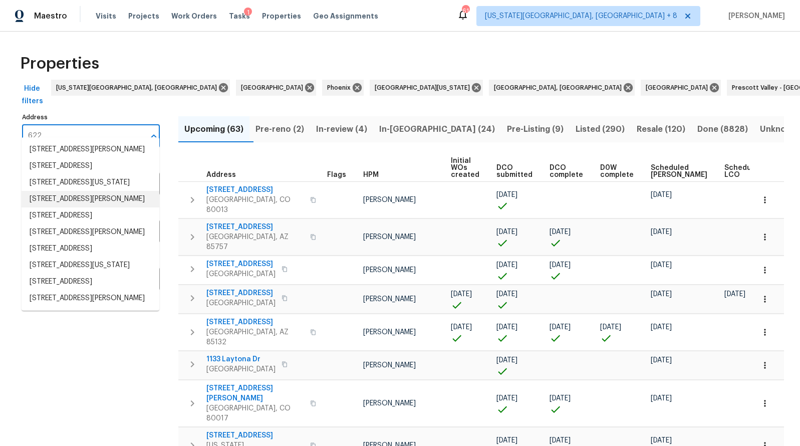
click at [114, 207] on li "622 Dawson St Aurora CO 80011" at bounding box center [91, 199] width 138 height 17
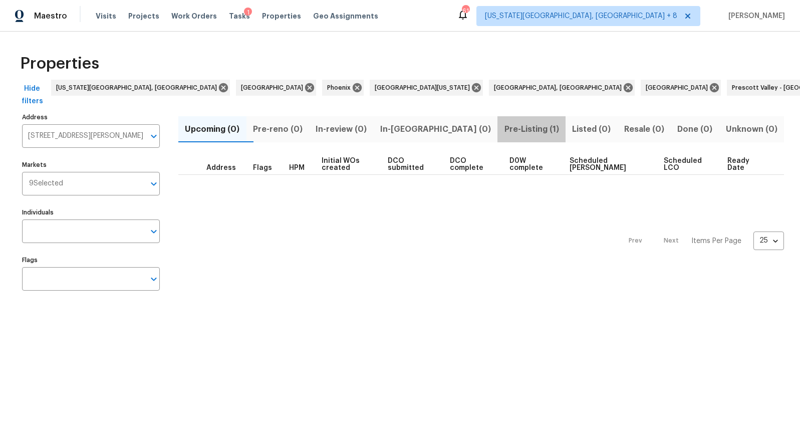
click at [503, 127] on span "Pre-Listing (1)" at bounding box center [531, 129] width 56 height 14
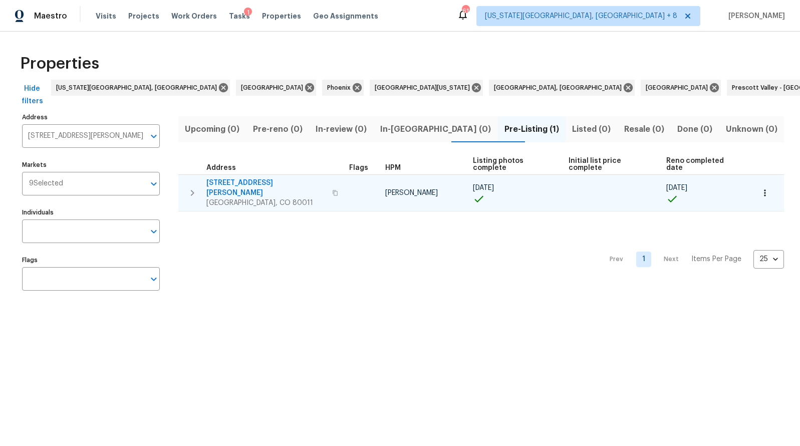
click at [234, 178] on span "622 Dawson St" at bounding box center [266, 188] width 120 height 20
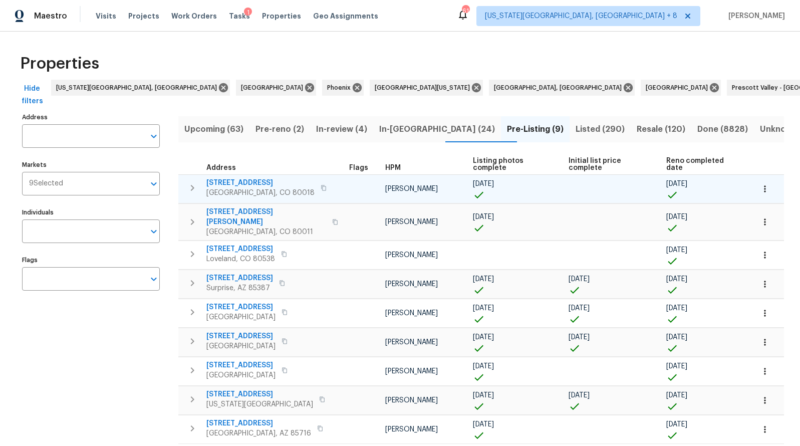
click at [212, 178] on span "27895 E 7th Pl" at bounding box center [260, 183] width 108 height 10
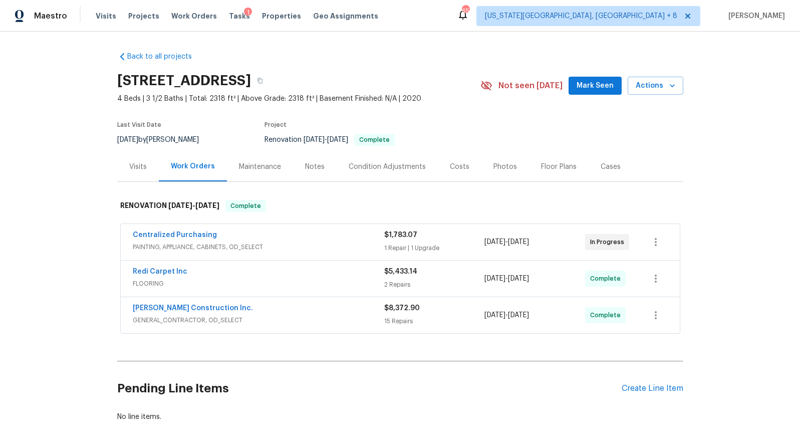
click at [236, 235] on div "Centralized Purchasing" at bounding box center [258, 236] width 251 height 12
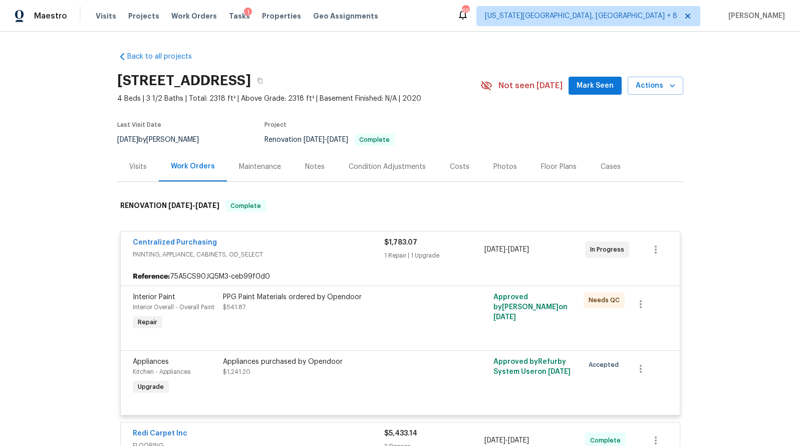
click at [236, 235] on div "Centralized Purchasing PAINTING, APPLIANCE, CABINETS, OD_SELECT $1,783.07 1 Rep…" at bounding box center [400, 249] width 559 height 36
click at [204, 237] on span "Centralized Purchasing" at bounding box center [175, 242] width 84 height 10
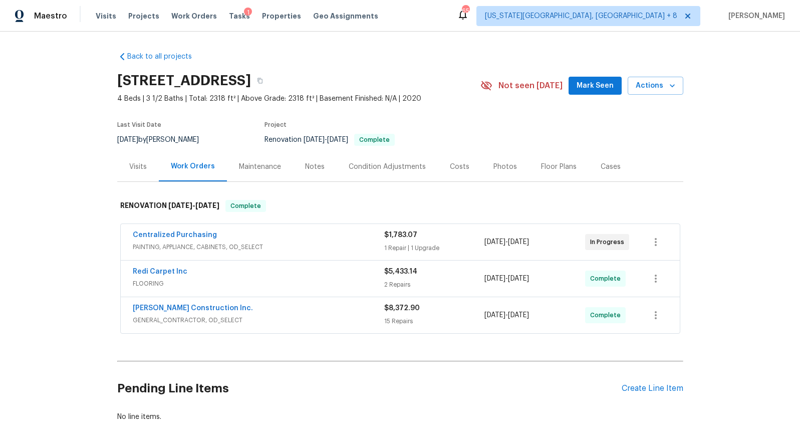
click at [450, 167] on div "Costs" at bounding box center [460, 167] width 20 height 10
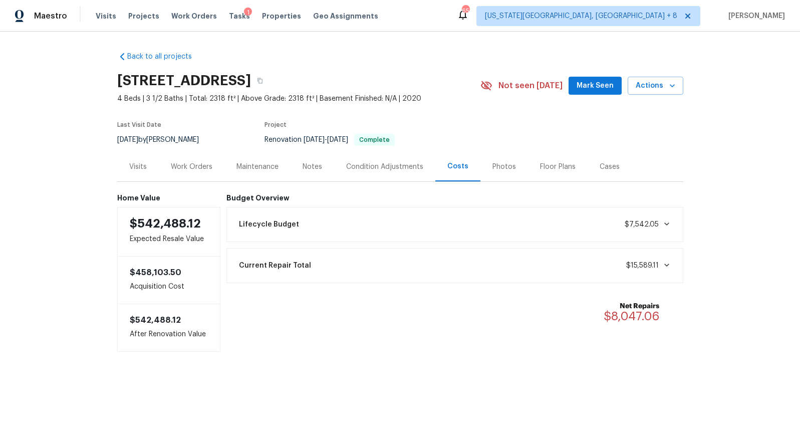
click at [393, 158] on div "Condition Adjustments" at bounding box center [384, 167] width 101 height 30
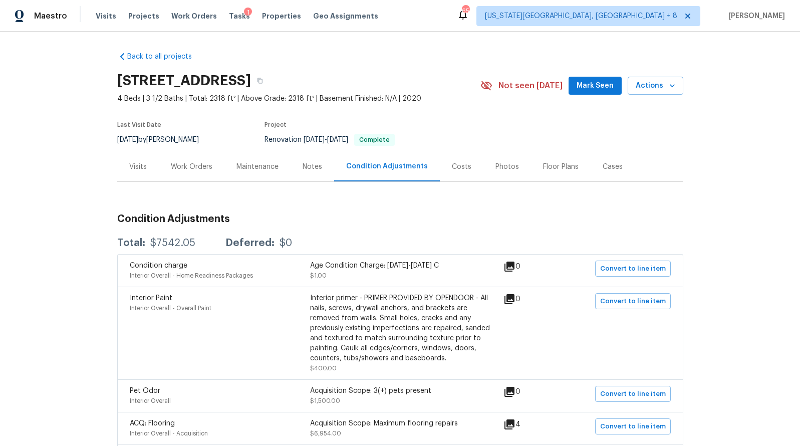
click at [203, 163] on div "Work Orders" at bounding box center [192, 167] width 42 height 10
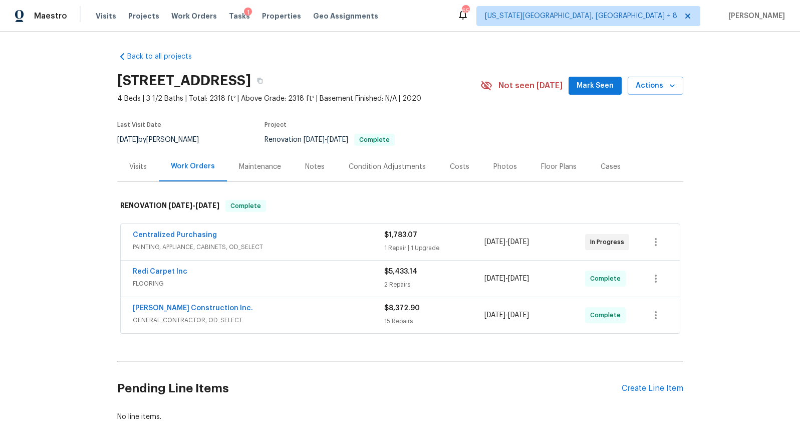
click at [392, 170] on div "Condition Adjustments" at bounding box center [387, 167] width 77 height 10
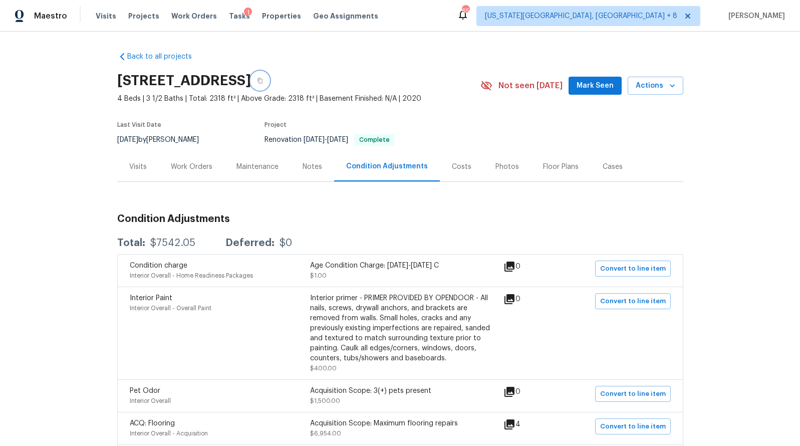
click at [263, 80] on icon "button" at bounding box center [260, 81] width 6 height 6
click at [457, 162] on div "Costs" at bounding box center [462, 167] width 20 height 10
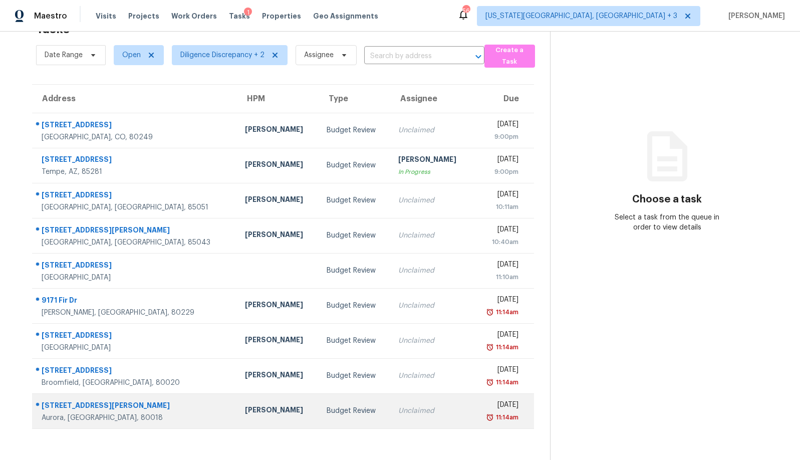
click at [480, 400] on div "[DATE]" at bounding box center [499, 406] width 38 height 13
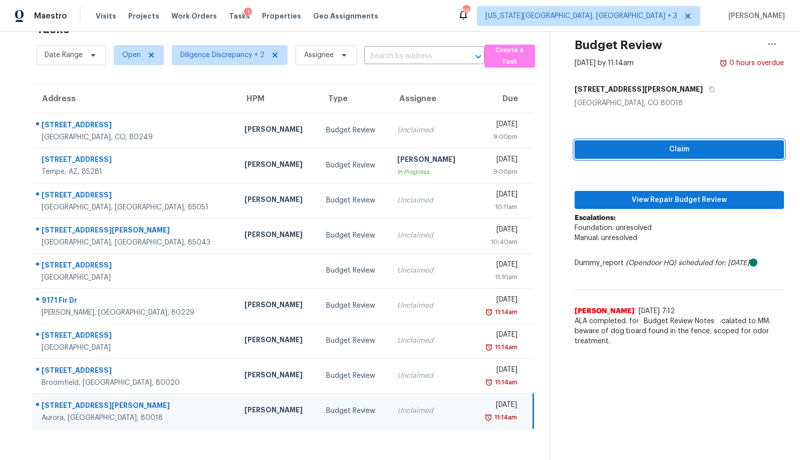
click at [679, 146] on span "Claim" at bounding box center [678, 149] width 193 height 13
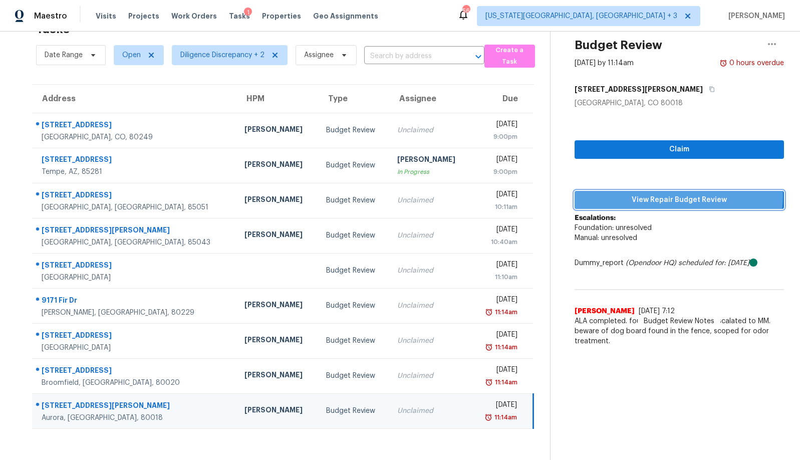
click at [665, 194] on span "View Repair Budget Review" at bounding box center [678, 200] width 193 height 13
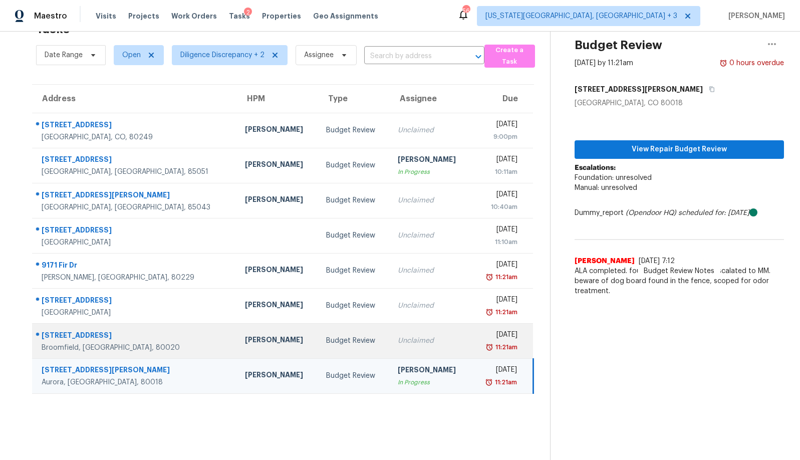
click at [485, 342] on img at bounding box center [489, 347] width 8 height 10
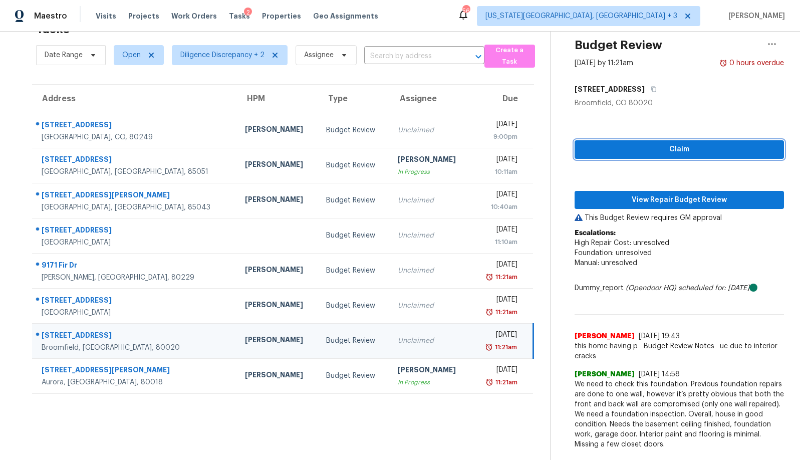
click at [651, 146] on span "Claim" at bounding box center [678, 149] width 193 height 13
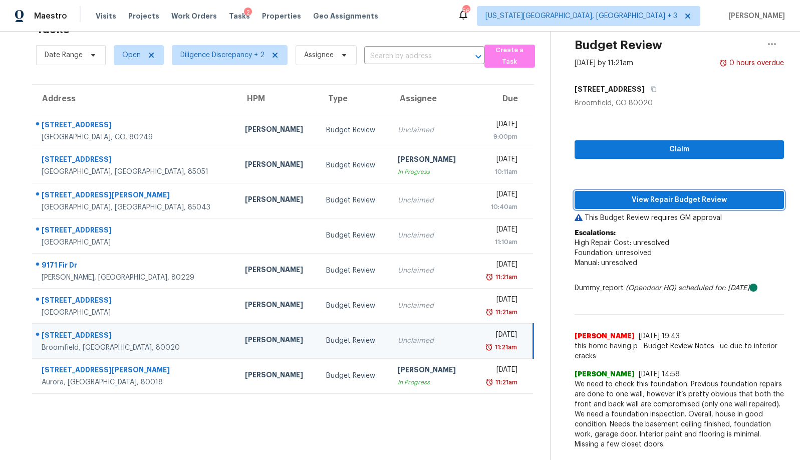
click at [652, 194] on span "View Repair Budget Review" at bounding box center [678, 200] width 193 height 13
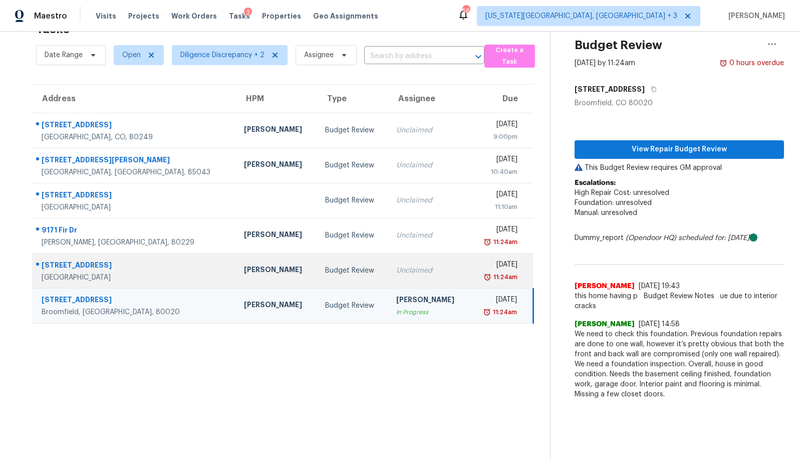
click at [388, 269] on td "Unclaimed" at bounding box center [428, 270] width 81 height 35
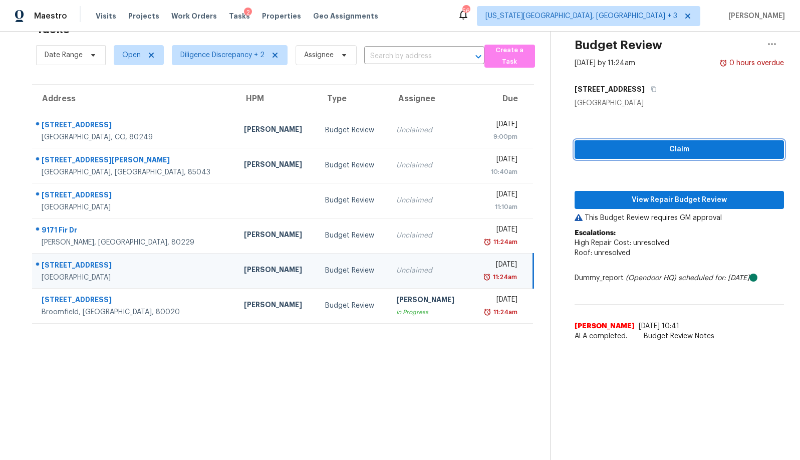
click at [660, 143] on span "Claim" at bounding box center [678, 149] width 193 height 13
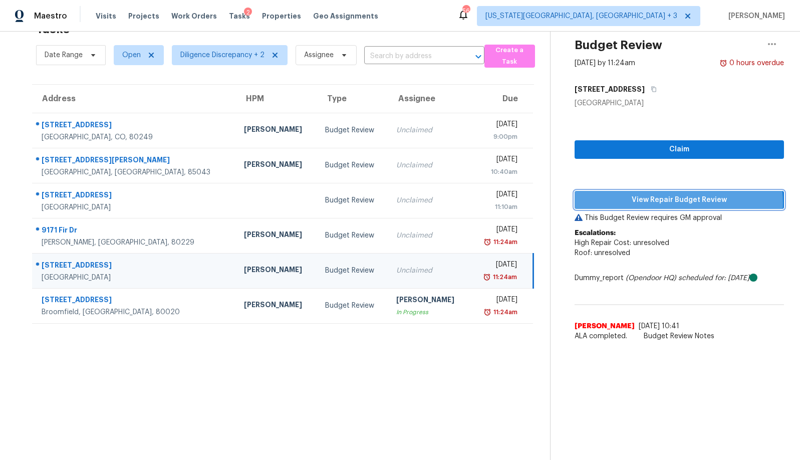
click at [659, 195] on span "View Repair Budget Review" at bounding box center [678, 200] width 193 height 13
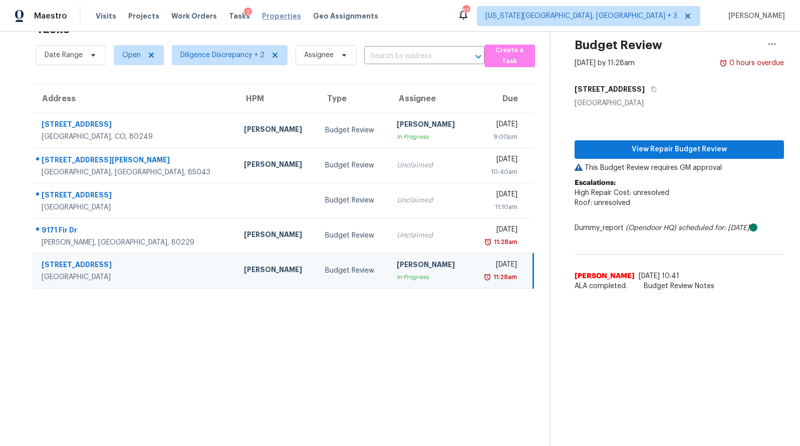
click at [262, 19] on span "Properties" at bounding box center [281, 16] width 39 height 10
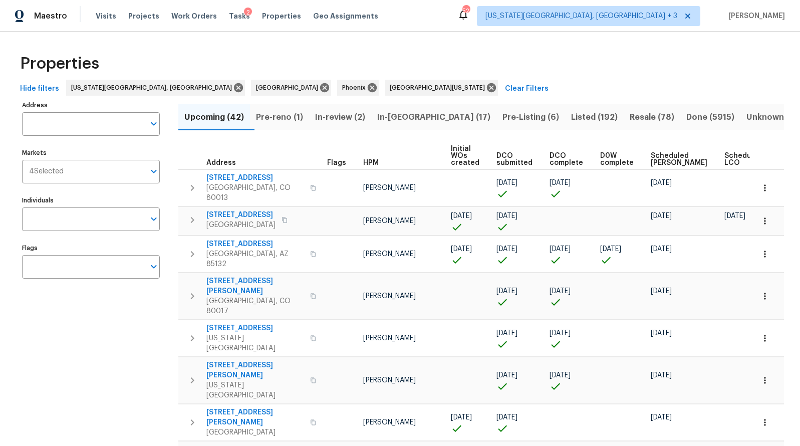
click at [357, 113] on span "In-review (2)" at bounding box center [340, 117] width 50 height 14
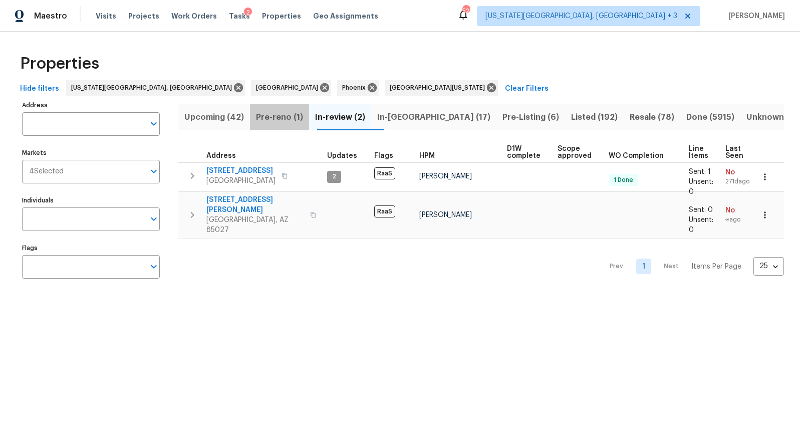
click at [294, 120] on span "Pre-reno (1)" at bounding box center [279, 117] width 47 height 14
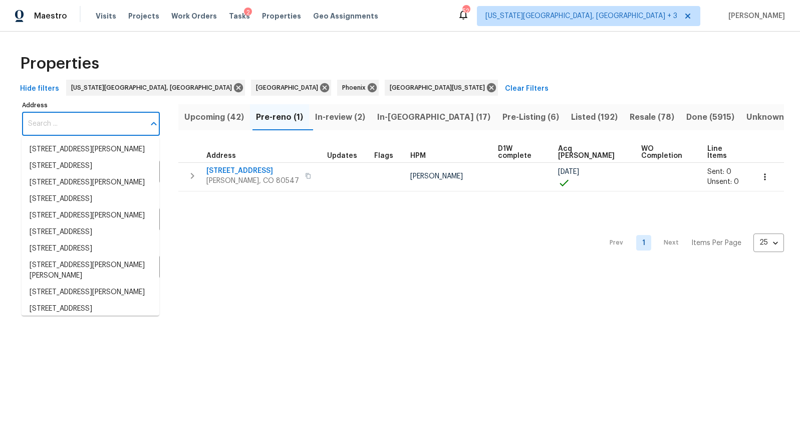
click at [85, 124] on input "Address" at bounding box center [83, 124] width 123 height 24
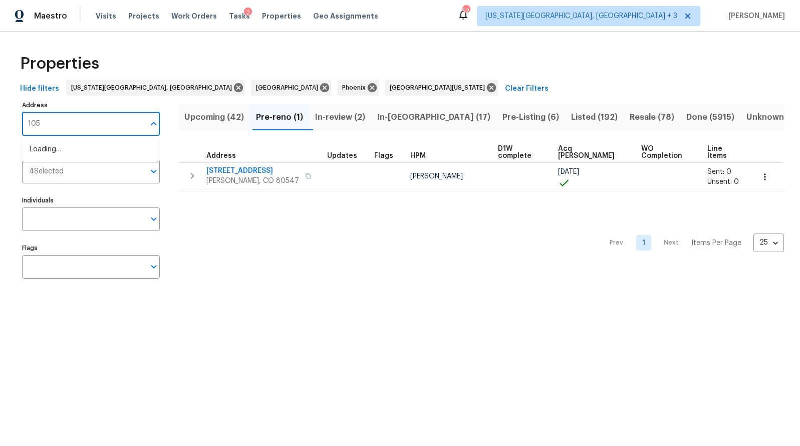
type input "1059"
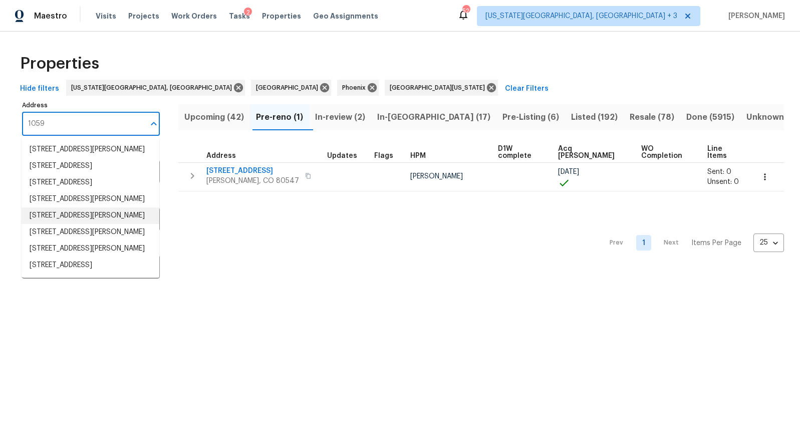
click at [97, 224] on li "1059 S Walden Way Apt 155 Aurora CO 80017" at bounding box center [91, 215] width 138 height 17
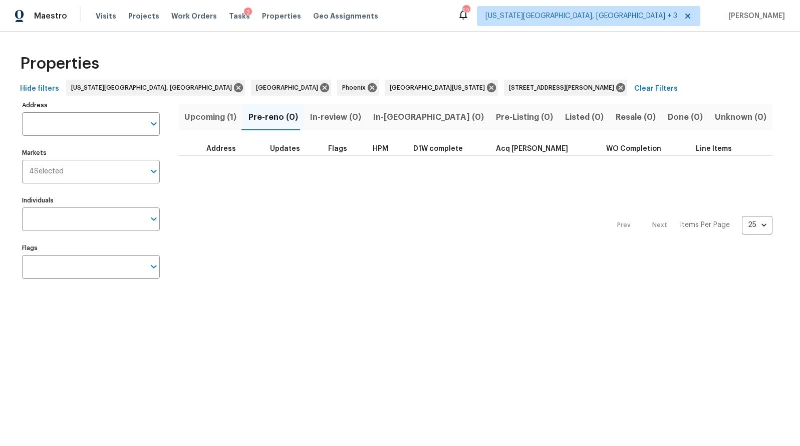
type input "1059 S Walden Way Apt 155 Aurora CO 80017"
click at [214, 114] on span "Upcoming (1)" at bounding box center [210, 117] width 52 height 14
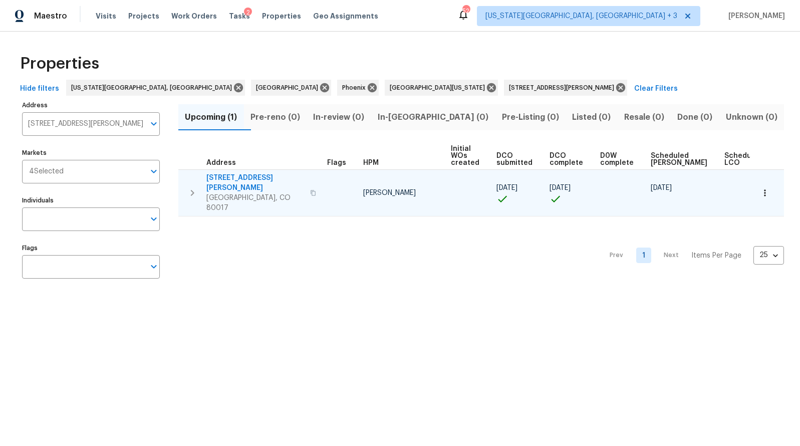
click at [254, 180] on span "1059 S Walden Way Apt 155" at bounding box center [255, 183] width 98 height 20
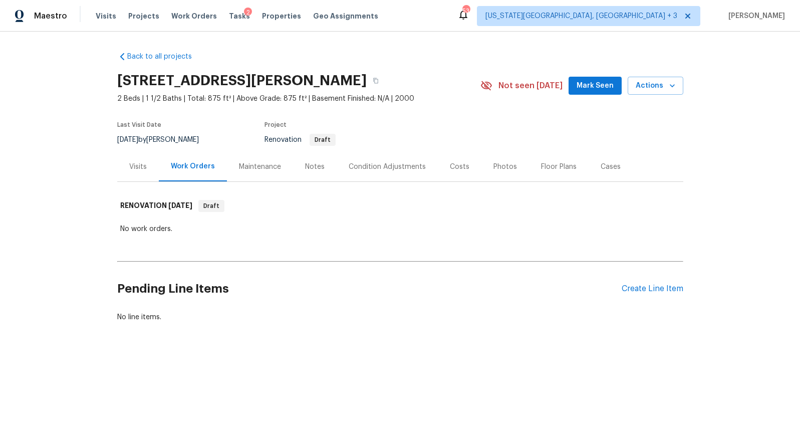
click at [176, 246] on div "Back to all projects 1059 S Walden Way Apt 155, Aurora, CO 80017 2 Beds | 1 1/2…" at bounding box center [400, 187] width 566 height 286
click at [315, 169] on div "Notes" at bounding box center [315, 167] width 20 height 10
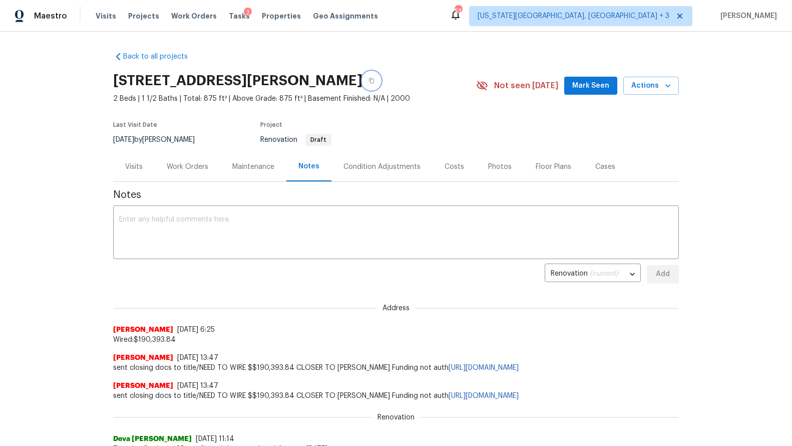
click at [374, 81] on icon "button" at bounding box center [371, 81] width 5 height 6
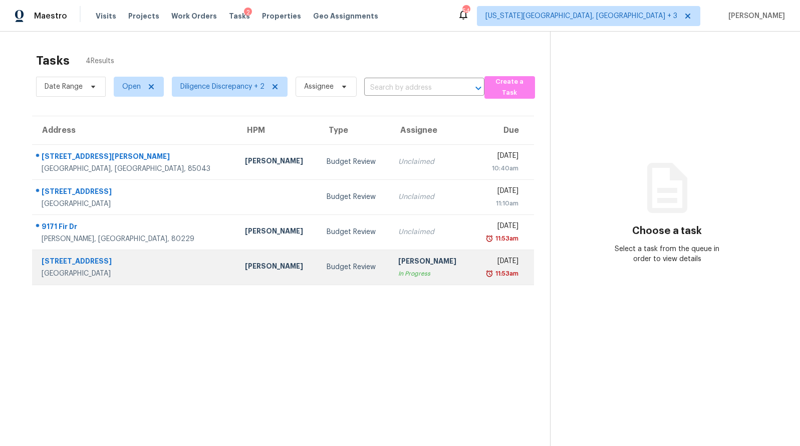
click at [406, 260] on div "[PERSON_NAME]" at bounding box center [431, 262] width 66 height 13
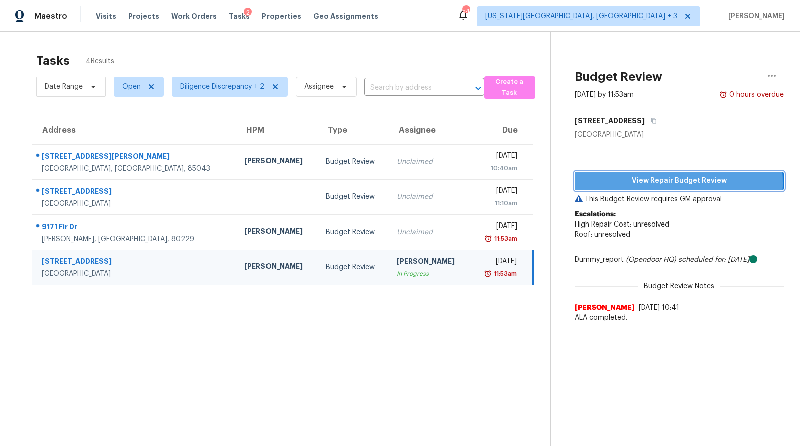
click at [634, 183] on span "View Repair Budget Review" at bounding box center [678, 181] width 193 height 13
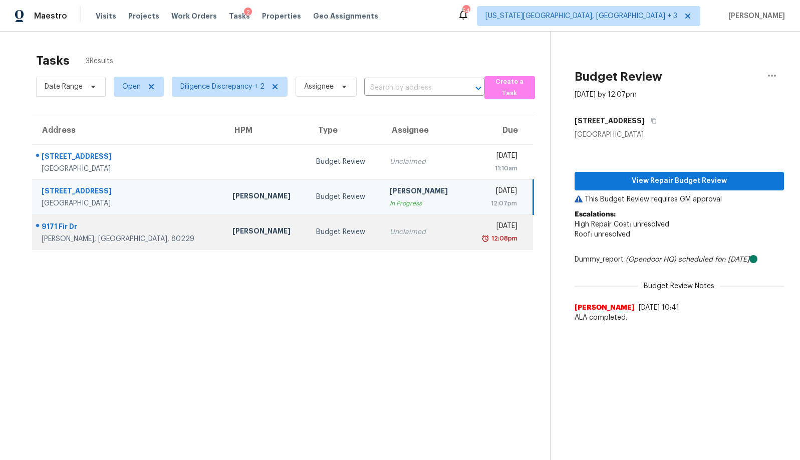
click at [390, 229] on div "Unclaimed" at bounding box center [424, 232] width 68 height 10
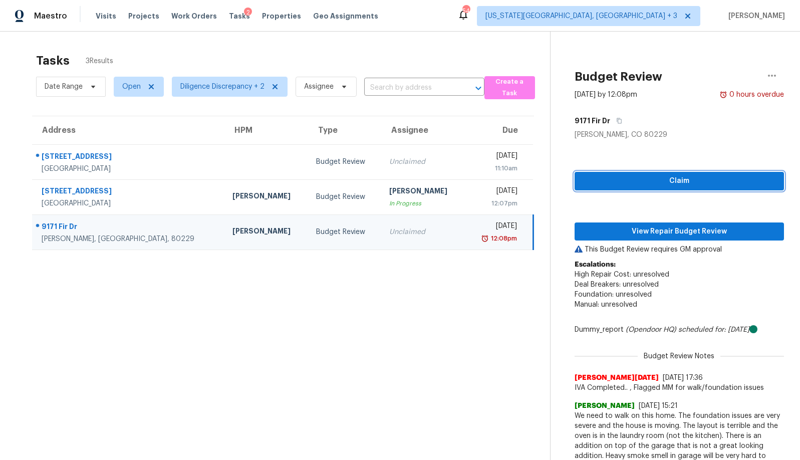
click at [626, 177] on span "Claim" at bounding box center [678, 181] width 193 height 13
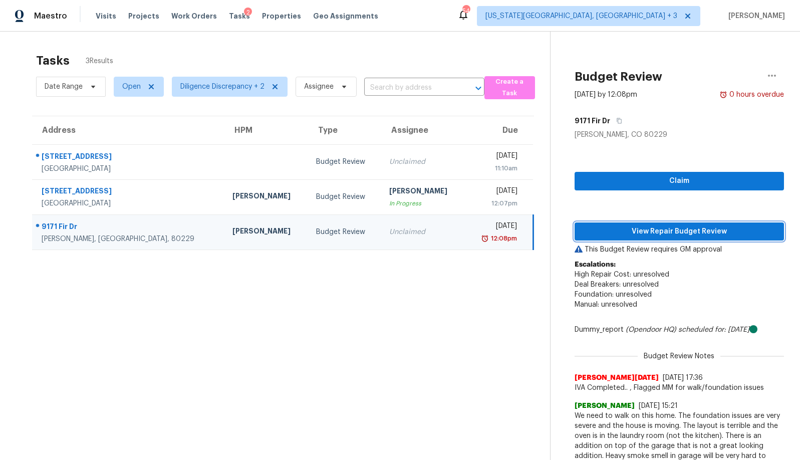
click at [622, 231] on span "View Repair Budget Review" at bounding box center [678, 231] width 193 height 13
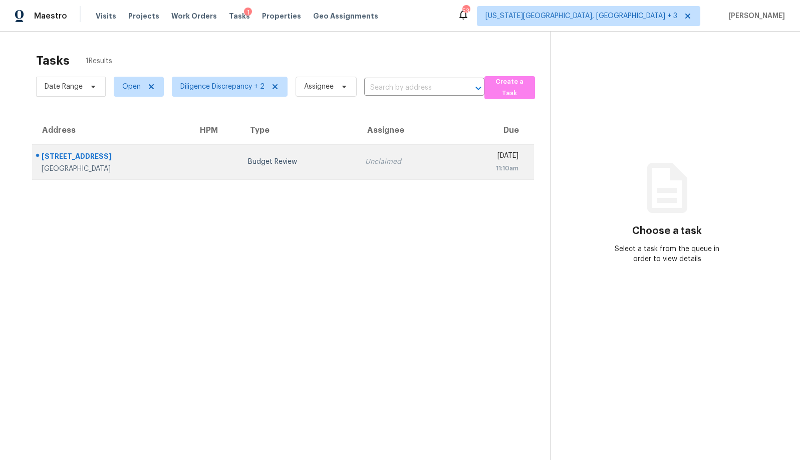
click at [306, 167] on td "Budget Review" at bounding box center [298, 161] width 117 height 35
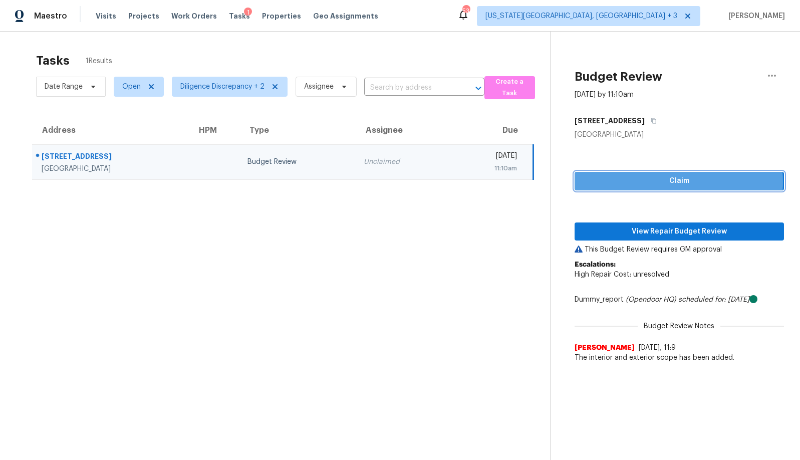
click at [661, 182] on span "Claim" at bounding box center [678, 181] width 193 height 13
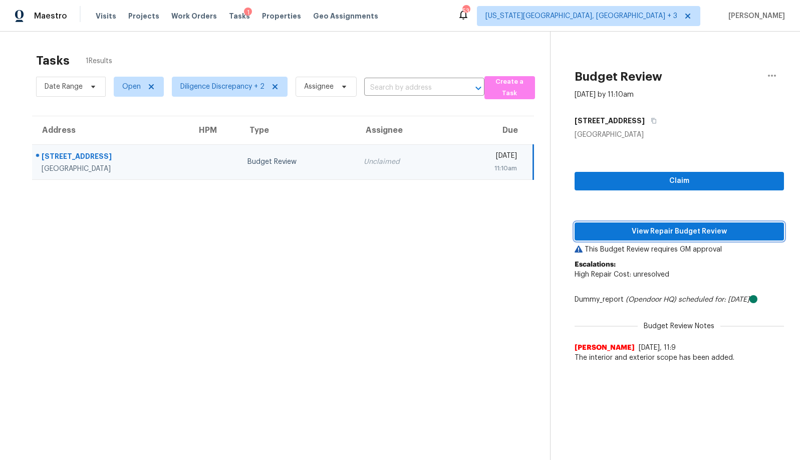
click at [648, 229] on span "View Repair Budget Review" at bounding box center [678, 231] width 193 height 13
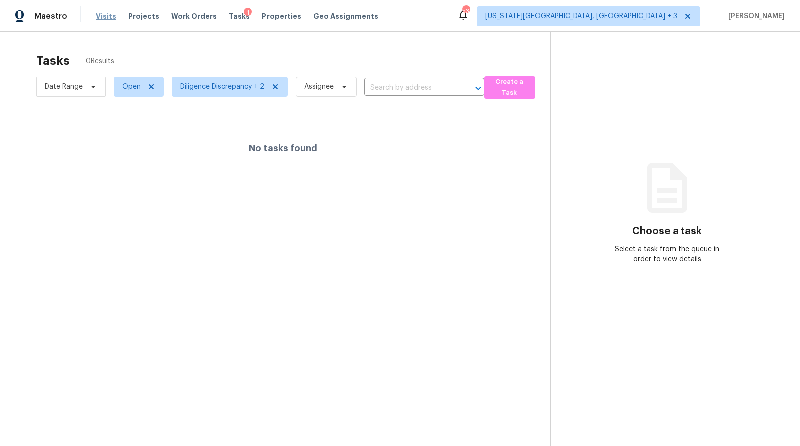
click at [103, 13] on span "Visits" at bounding box center [106, 16] width 21 height 10
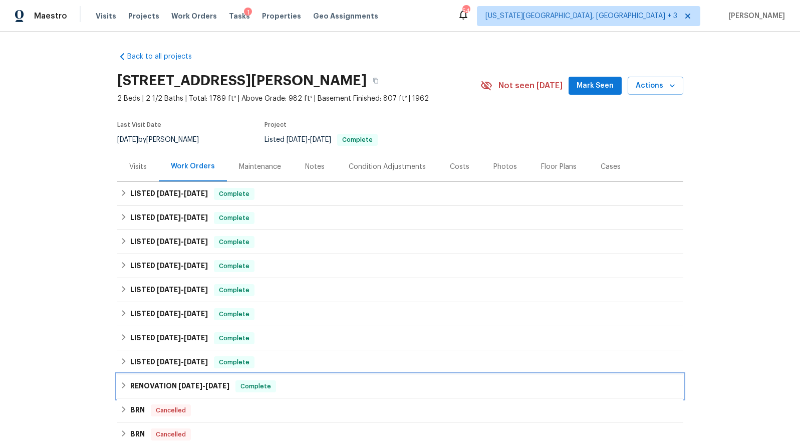
click at [120, 383] on icon at bounding box center [123, 385] width 7 height 7
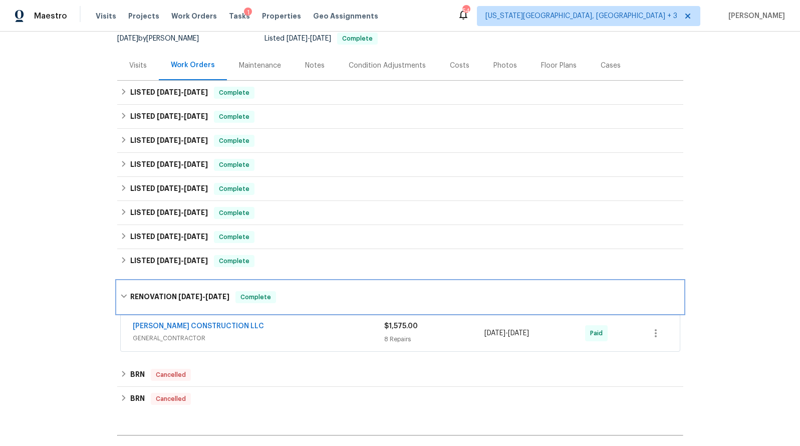
scroll to position [144, 0]
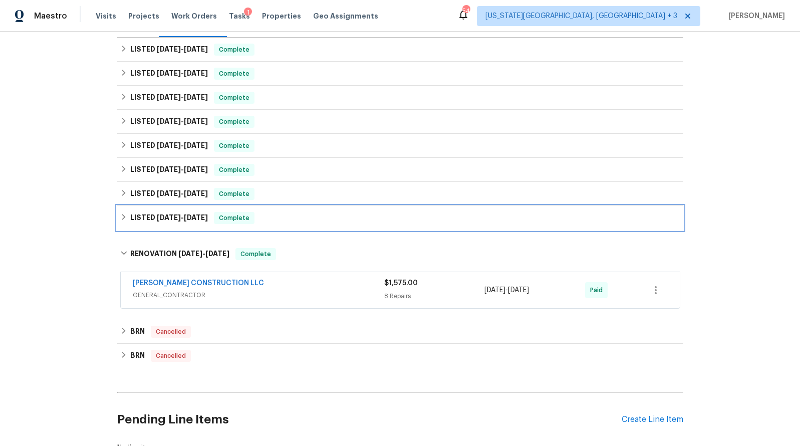
click at [120, 220] on icon at bounding box center [123, 216] width 7 height 7
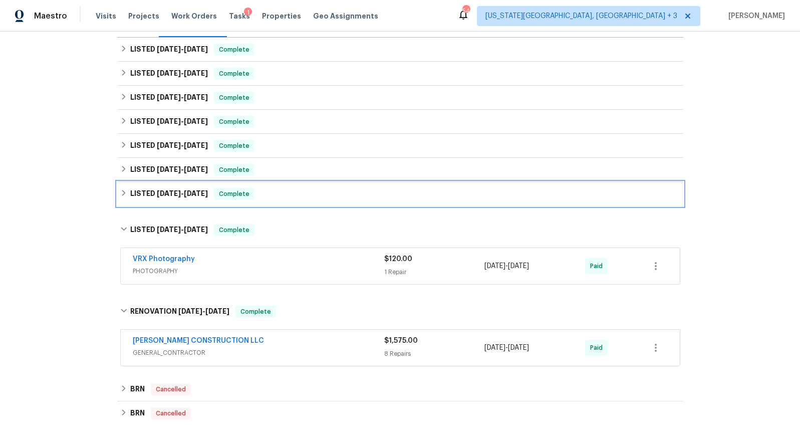
click at [124, 187] on div "LISTED [DATE] - [DATE] Complete" at bounding box center [400, 194] width 566 height 24
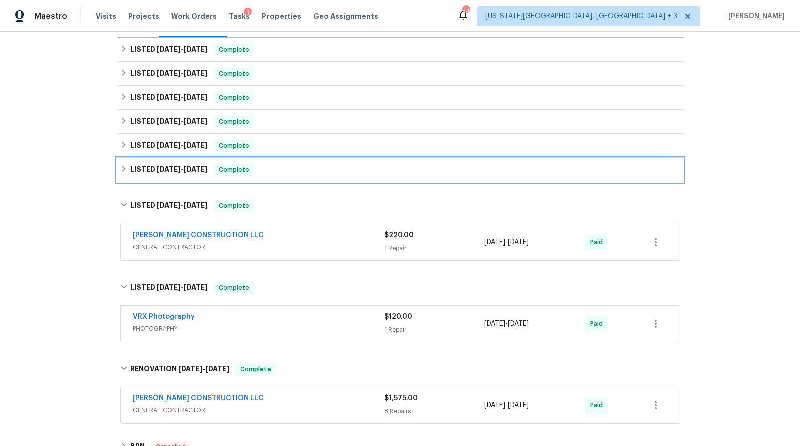
click at [120, 172] on icon at bounding box center [123, 168] width 7 height 7
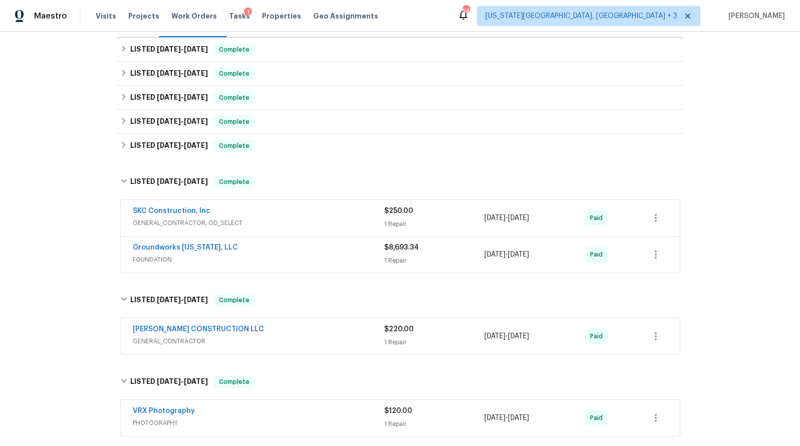
click at [214, 243] on span "Groundworks [US_STATE], LLC" at bounding box center [185, 247] width 105 height 10
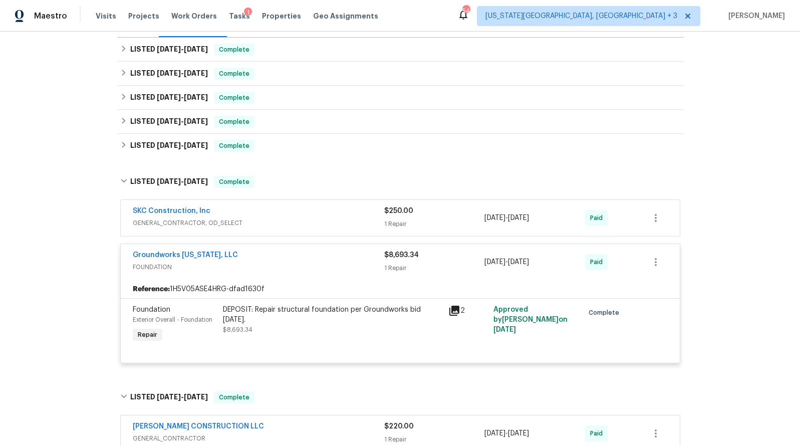
click at [324, 317] on div "DEPOSIT: Repair structural foundation per Groundworks bid [DATE]." at bounding box center [332, 315] width 219 height 20
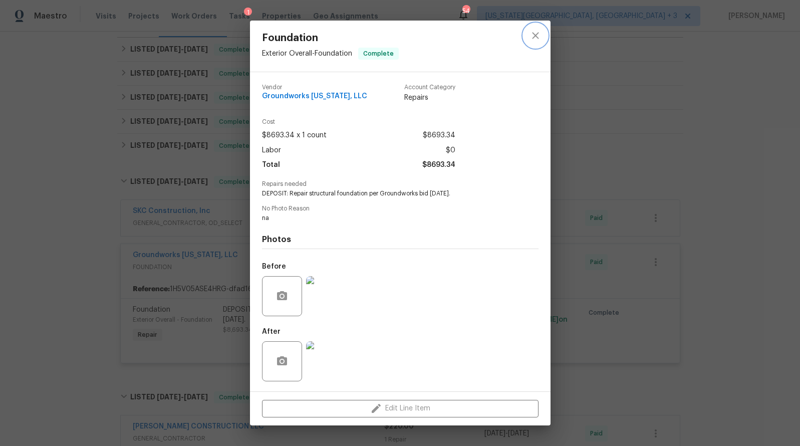
click at [536, 35] on icon "close" at bounding box center [535, 36] width 12 height 12
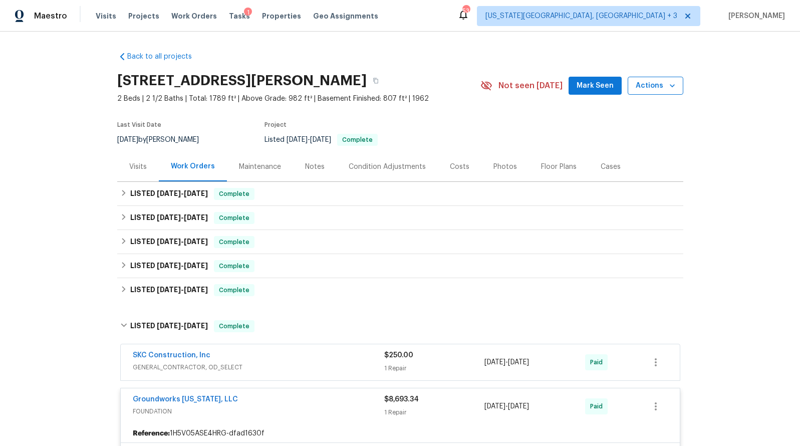
scroll to position [0, 0]
click at [643, 90] on span "Actions" at bounding box center [656, 86] width 40 height 13
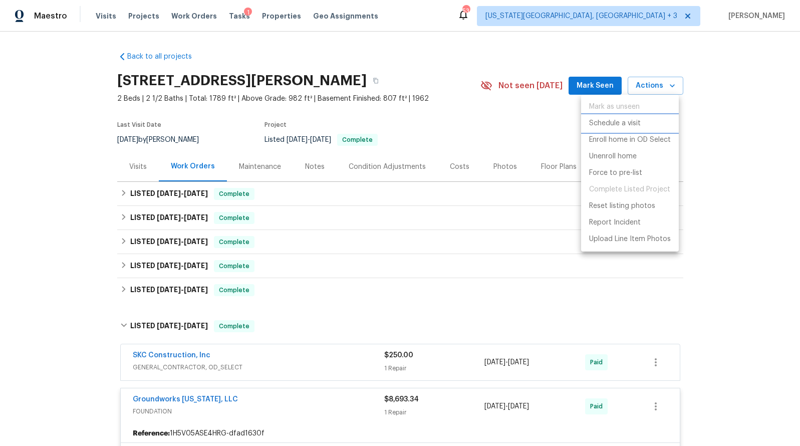
click at [614, 123] on p "Schedule a visit" at bounding box center [615, 123] width 52 height 11
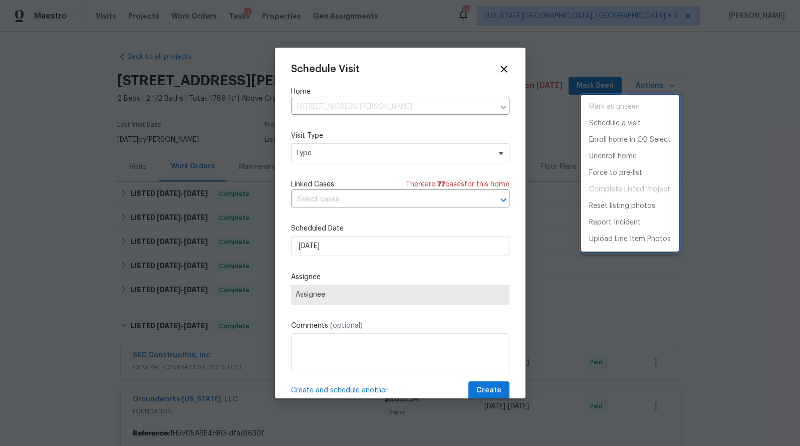
click at [319, 157] on div at bounding box center [400, 223] width 800 height 446
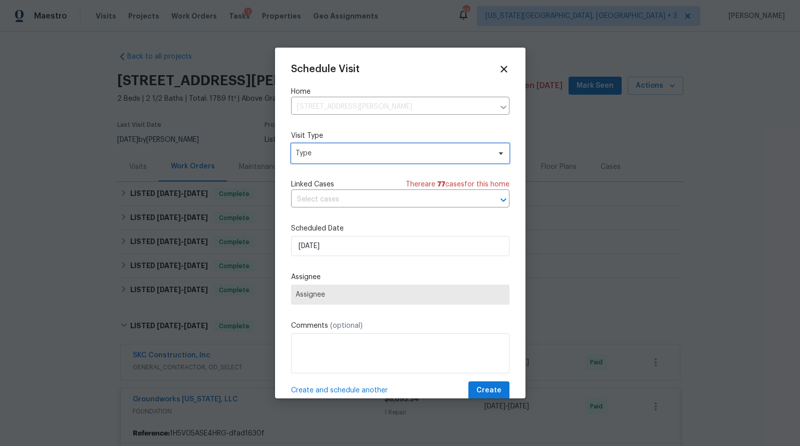
click at [309, 157] on span "Type" at bounding box center [393, 153] width 195 height 10
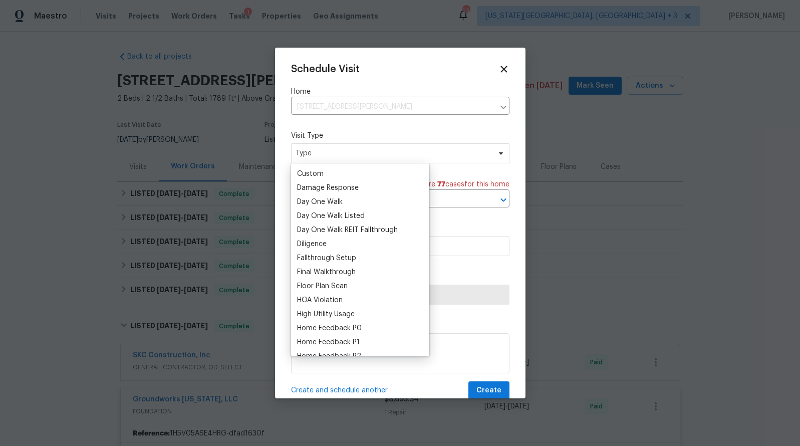
scroll to position [154, 0]
click at [328, 270] on div "Final Walkthrough" at bounding box center [326, 271] width 59 height 10
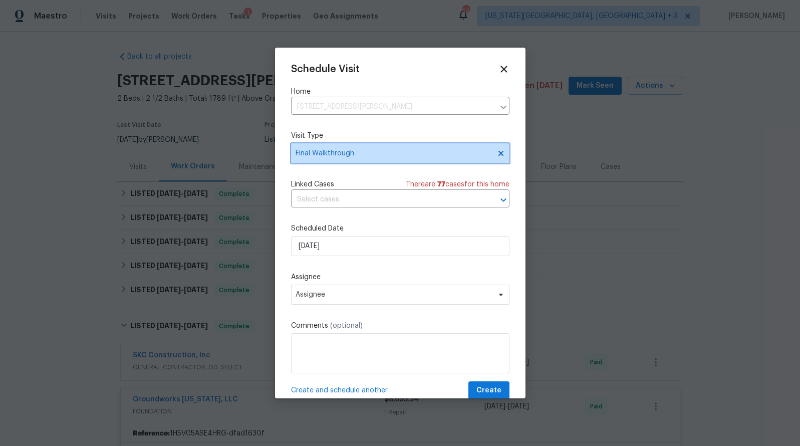
click at [321, 158] on span "Final Walkthrough" at bounding box center [393, 153] width 195 height 10
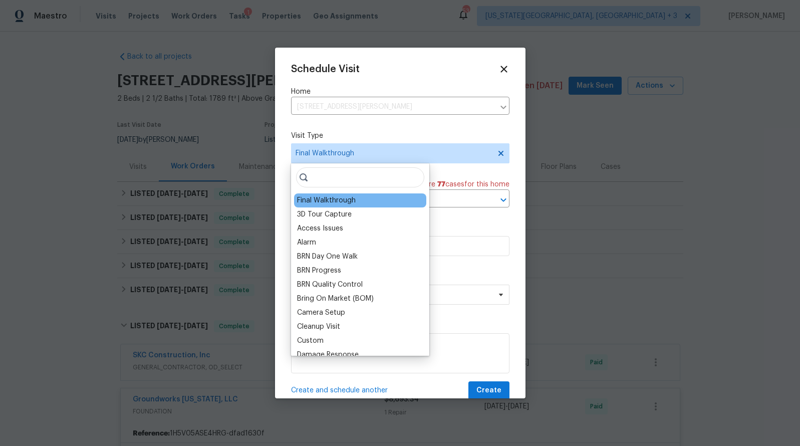
scroll to position [0, 0]
click at [315, 338] on div "Custom" at bounding box center [310, 341] width 27 height 10
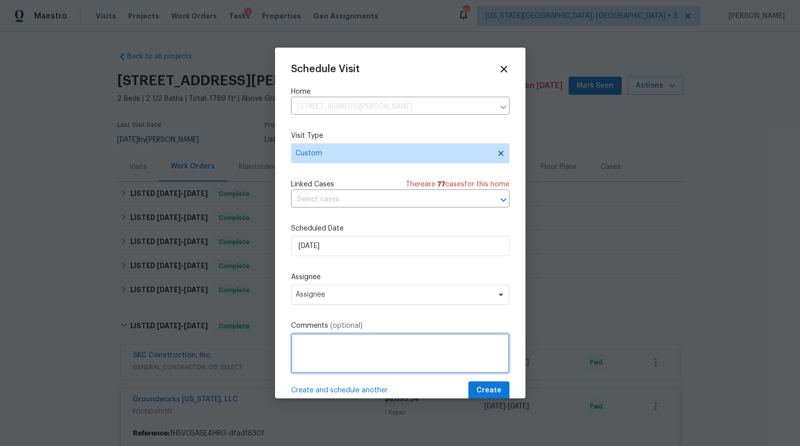
click at [329, 341] on textarea at bounding box center [400, 353] width 218 height 40
paste textarea "review 1. tree branches on roof. 2. foundation warranty work, looks like there …"
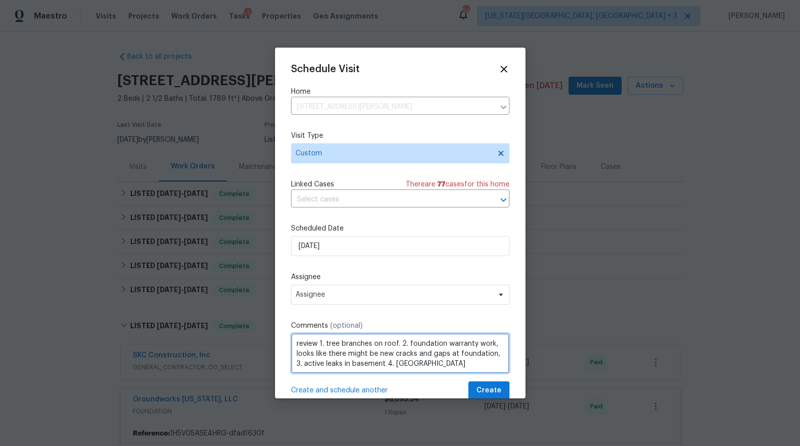
click at [294, 344] on textarea "review 1. tree branches on roof. 2. foundation warranty work, looks like there …" at bounding box center [400, 353] width 218 height 40
click at [362, 345] on textarea "Fallthrough reivew. review 1. tree branches on roof. 2. foundation warranty wor…" at bounding box center [400, 353] width 218 height 40
paste textarea "[URL][DOMAIN_NAME]"
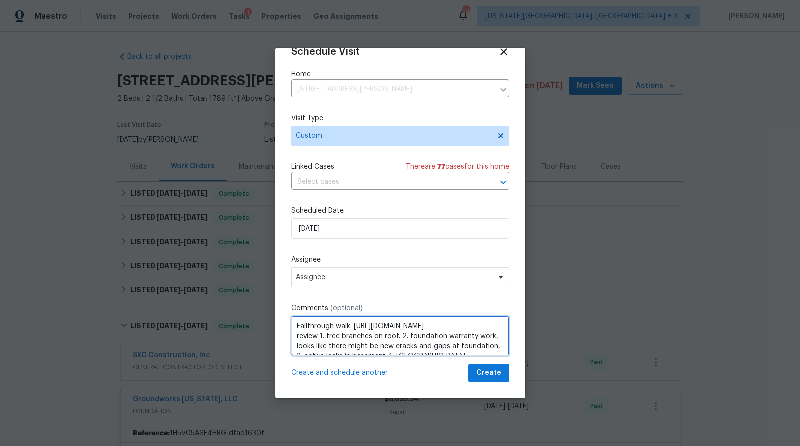
scroll to position [31, 0]
type textarea "Fallthrough walk: [URL][DOMAIN_NAME] review 1. tree branches on roof. 2. founda…"
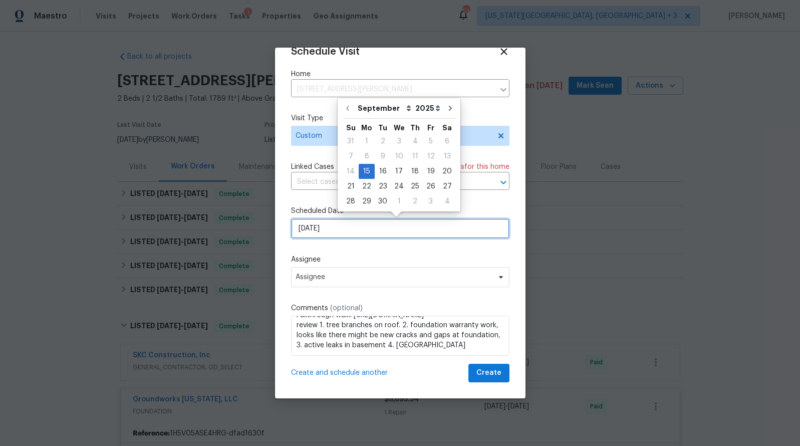
click at [332, 229] on input "[DATE]" at bounding box center [400, 228] width 218 height 20
click at [376, 168] on div "16" at bounding box center [383, 171] width 16 height 14
type input "[DATE]"
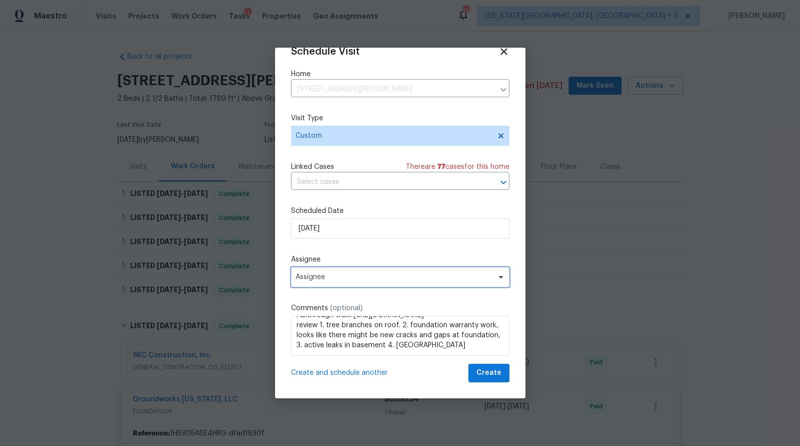
click at [419, 278] on span "Assignee" at bounding box center [394, 277] width 196 height 8
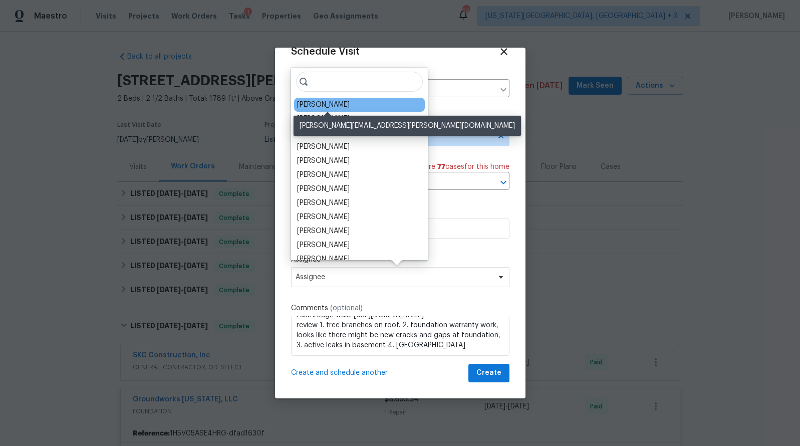
click at [316, 105] on div "[PERSON_NAME]" at bounding box center [323, 105] width 53 height 10
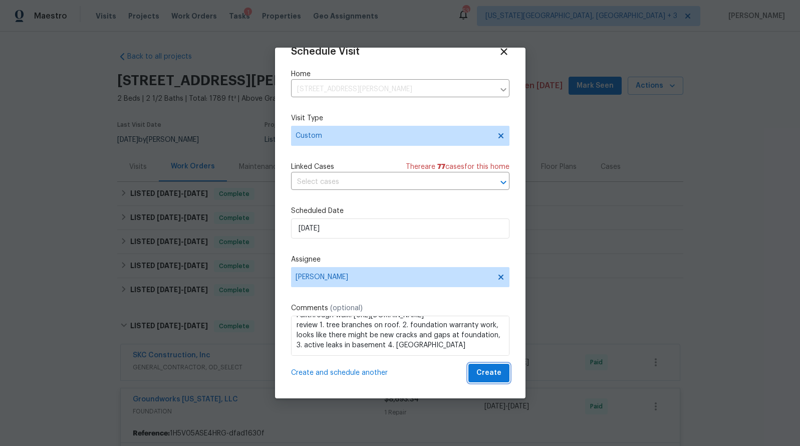
click at [481, 366] on button "Create" at bounding box center [488, 373] width 41 height 19
